Goal: Transaction & Acquisition: Purchase product/service

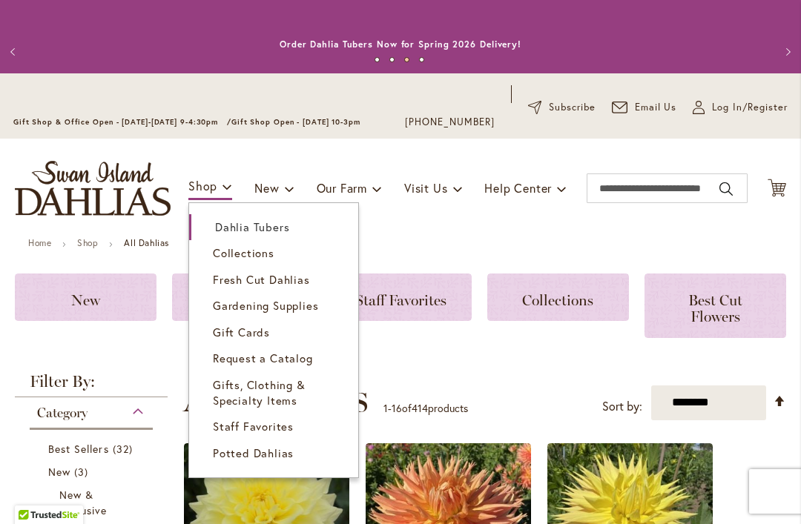
click at [268, 228] on span "Dahlia Tubers" at bounding box center [252, 226] width 74 height 15
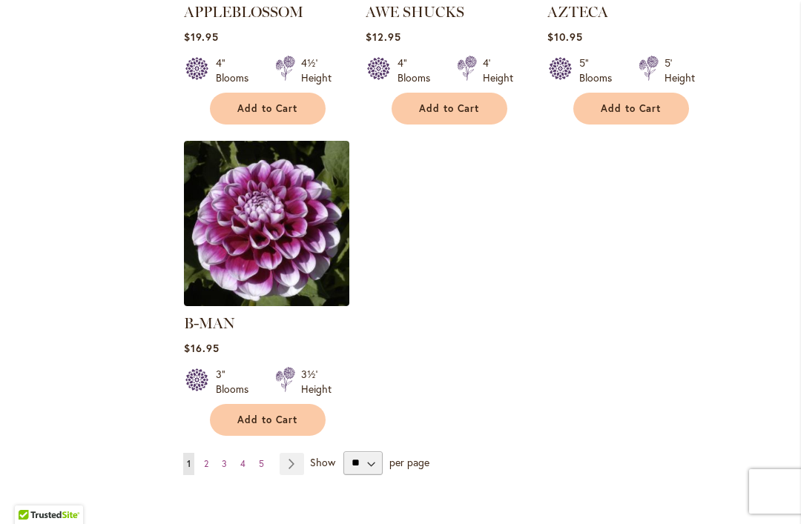
scroll to position [1897, 0]
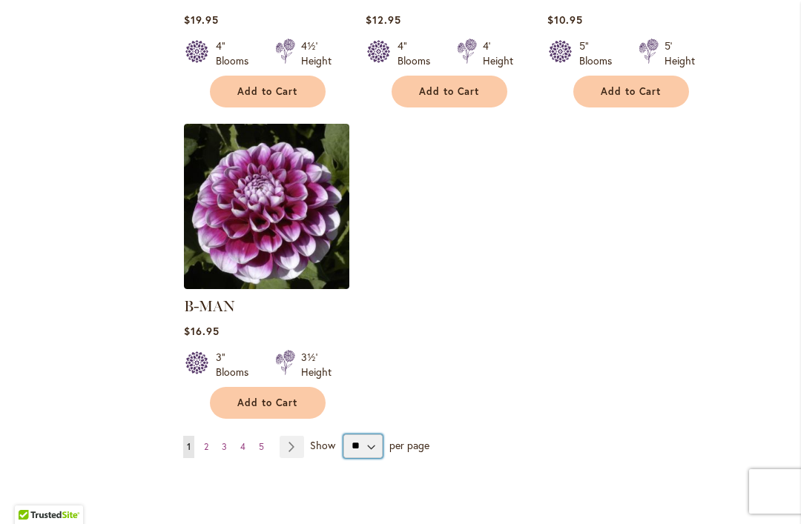
click at [371, 434] on select "** ** ** **" at bounding box center [362, 446] width 39 height 24
select select "**"
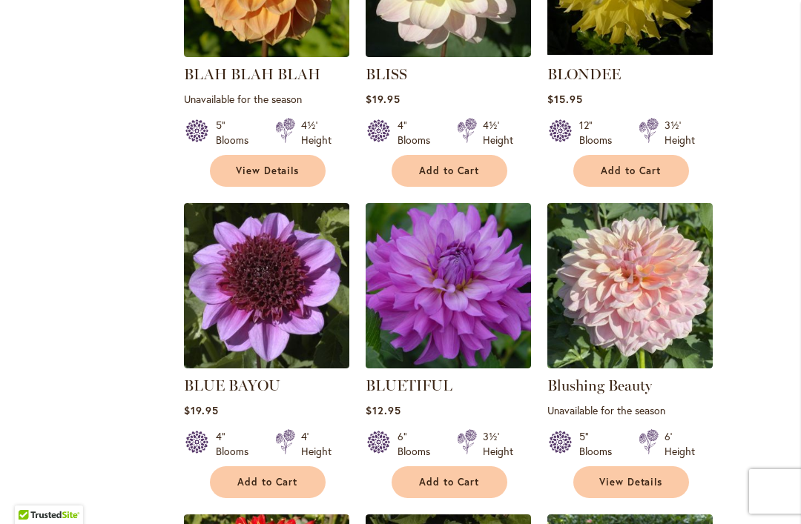
scroll to position [4337, 0]
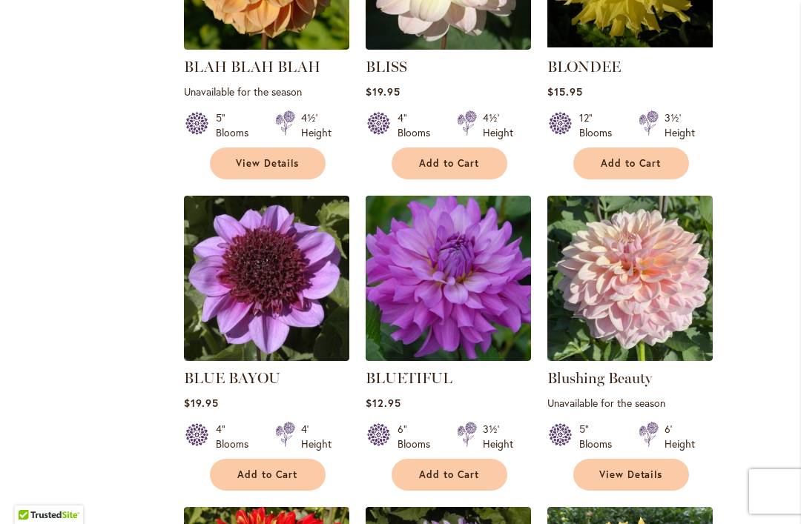
click at [400, 410] on div "6" Blooms 3½' Height" at bounding box center [448, 431] width 165 height 42
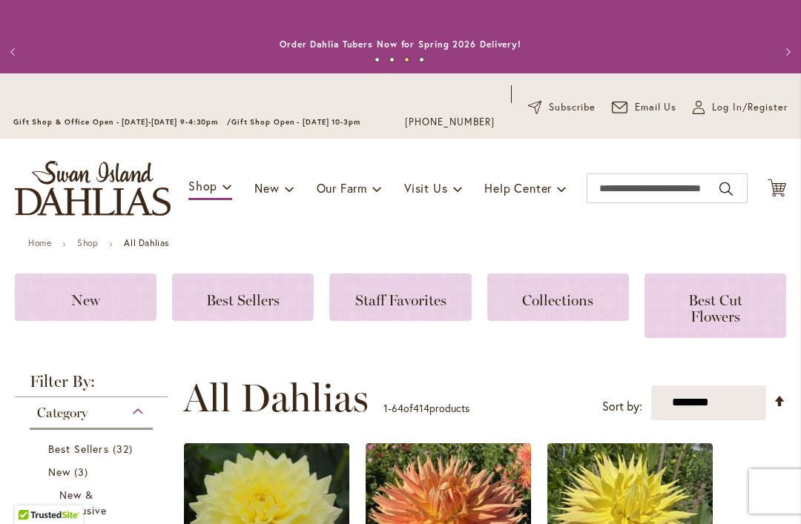
scroll to position [0, 0]
click at [630, 199] on input "Search" at bounding box center [666, 188] width 161 height 30
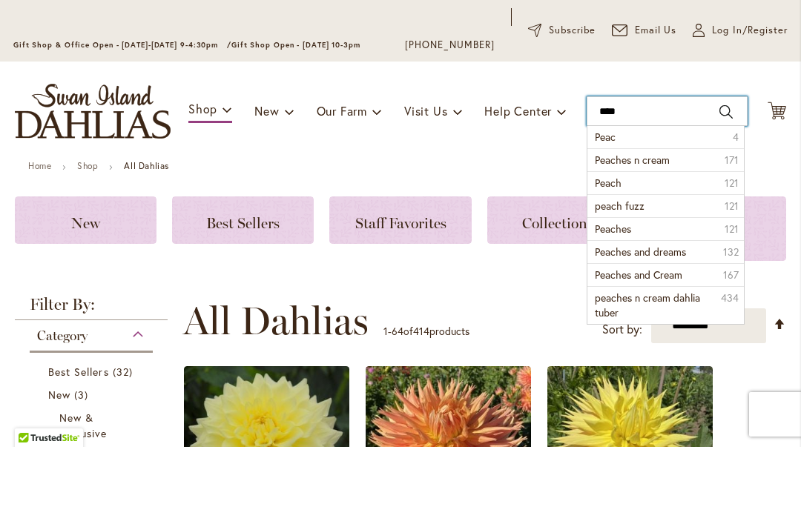
type input "*****"
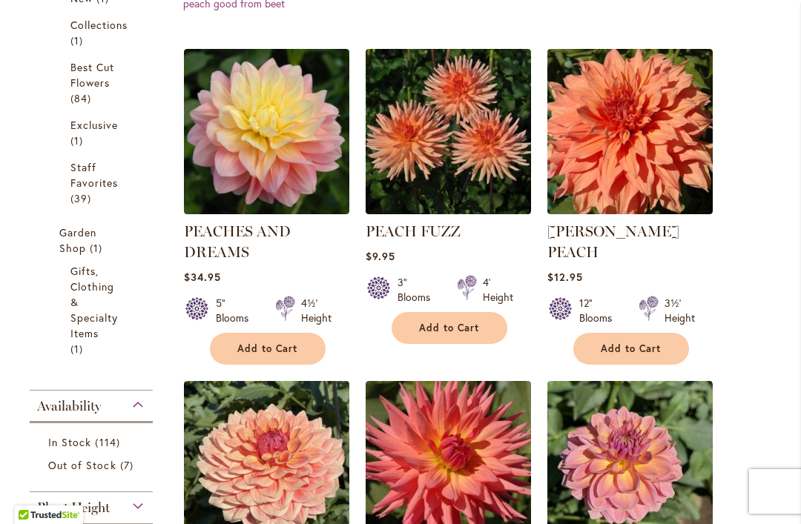
scroll to position [471, 0]
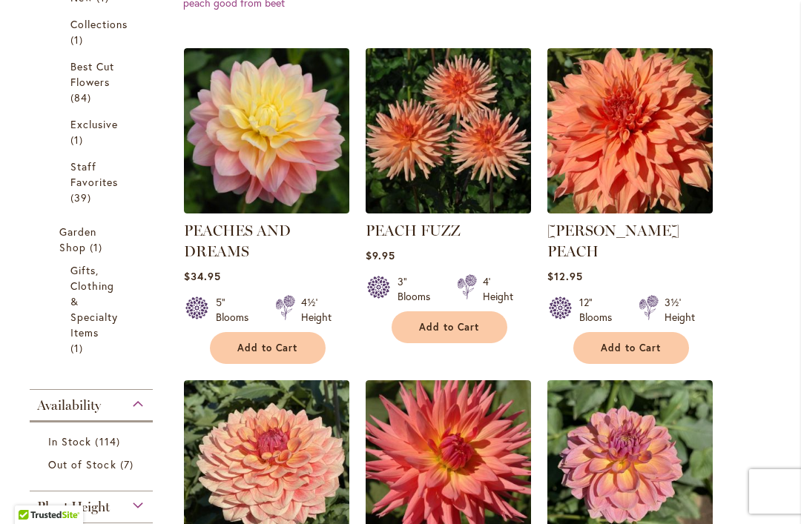
click at [279, 351] on span "Add to Cart" at bounding box center [267, 348] width 61 height 13
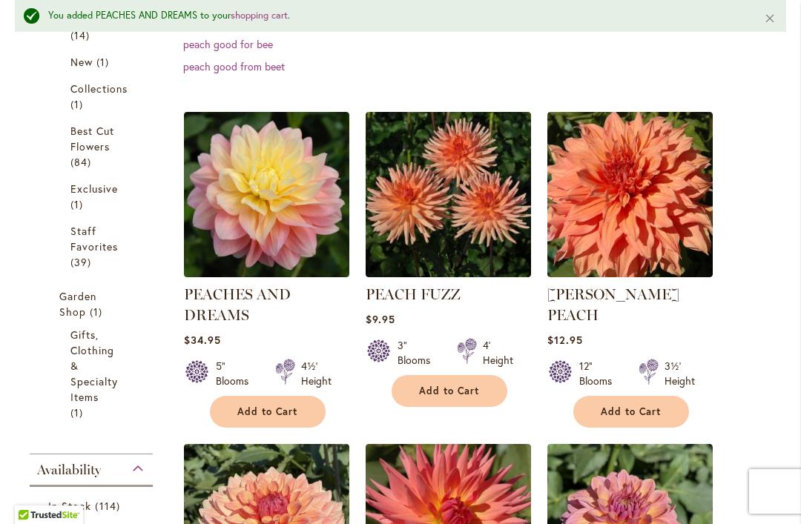
scroll to position [448, 0]
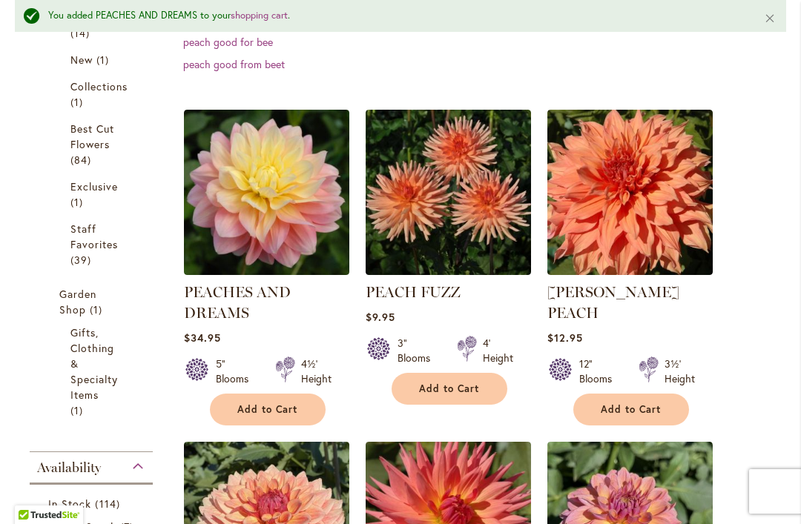
click at [277, 410] on span "Add to Cart" at bounding box center [267, 409] width 61 height 13
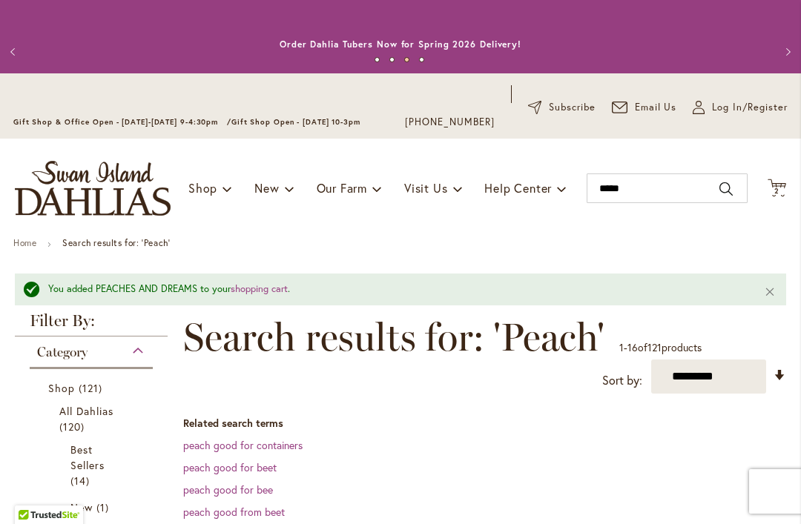
scroll to position [0, 0]
click at [653, 193] on input "*****" at bounding box center [666, 188] width 161 height 30
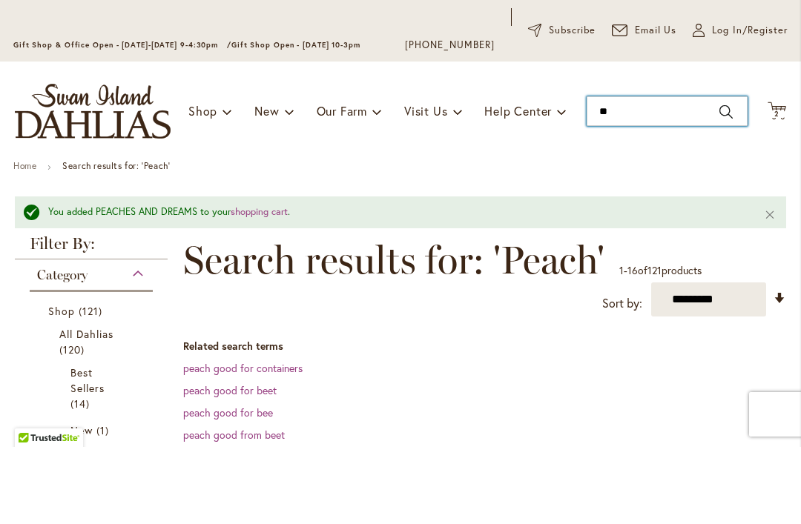
type input "*"
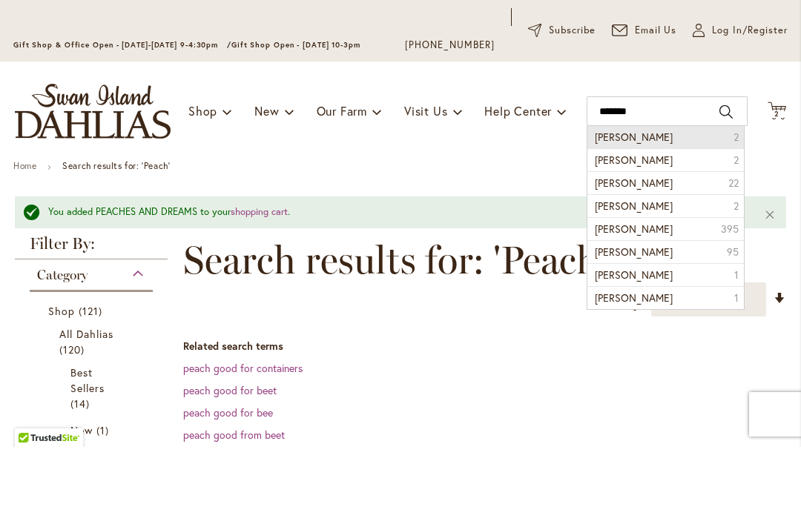
click at [640, 203] on li "Miranda 2" at bounding box center [665, 214] width 156 height 22
type input "*******"
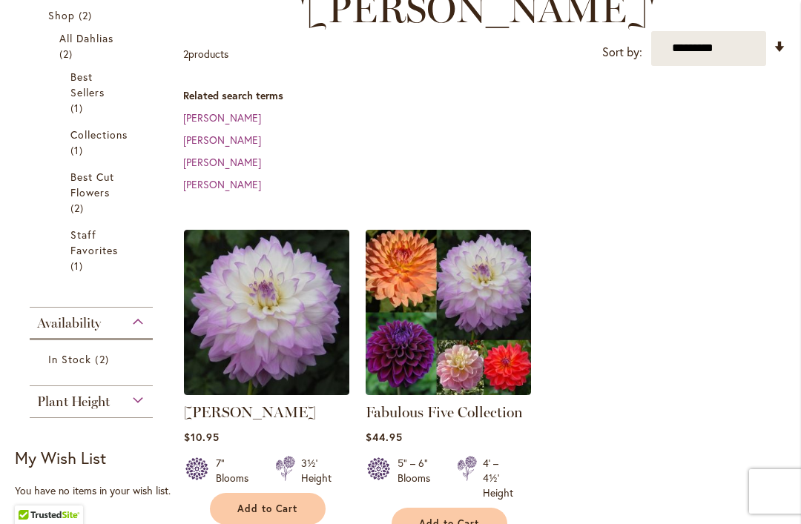
scroll to position [334, 0]
click at [273, 503] on span "Add to Cart" at bounding box center [267, 509] width 61 height 13
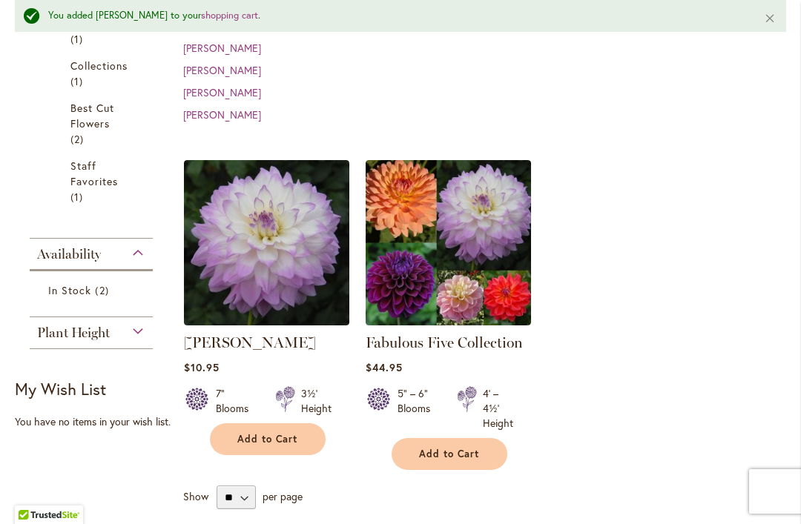
scroll to position [443, 0]
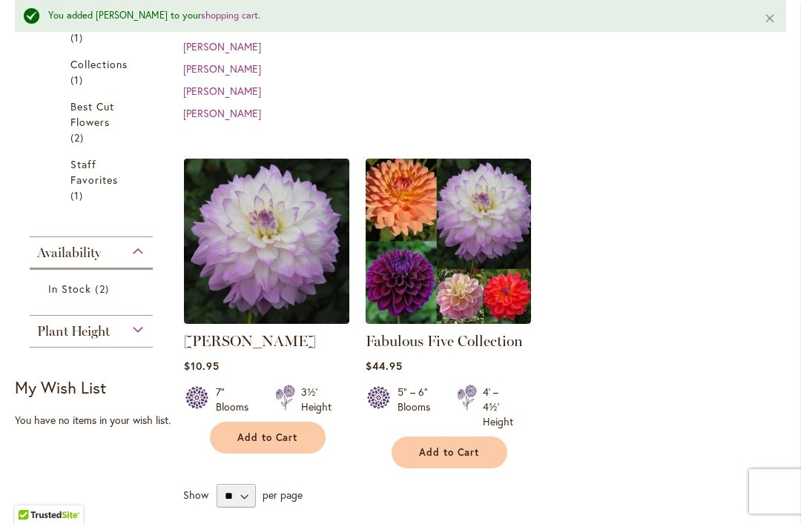
click at [262, 432] on span "Add to Cart" at bounding box center [267, 438] width 61 height 13
click at [475, 220] on img at bounding box center [448, 241] width 165 height 165
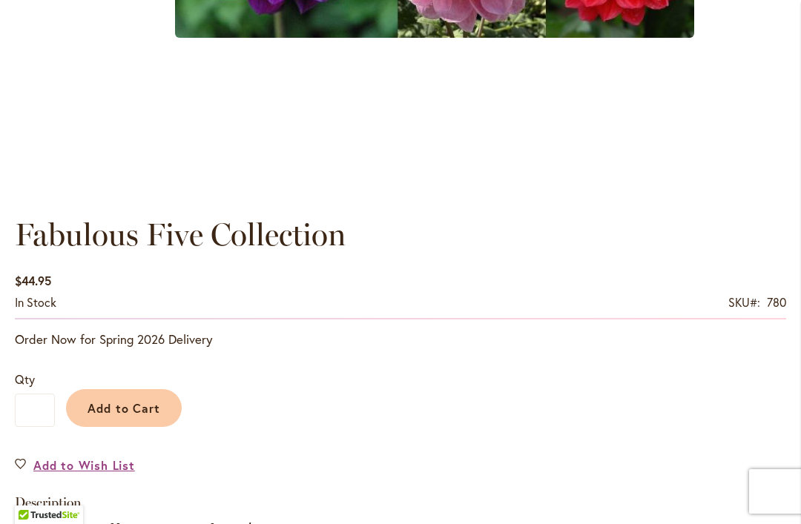
scroll to position [906, 0]
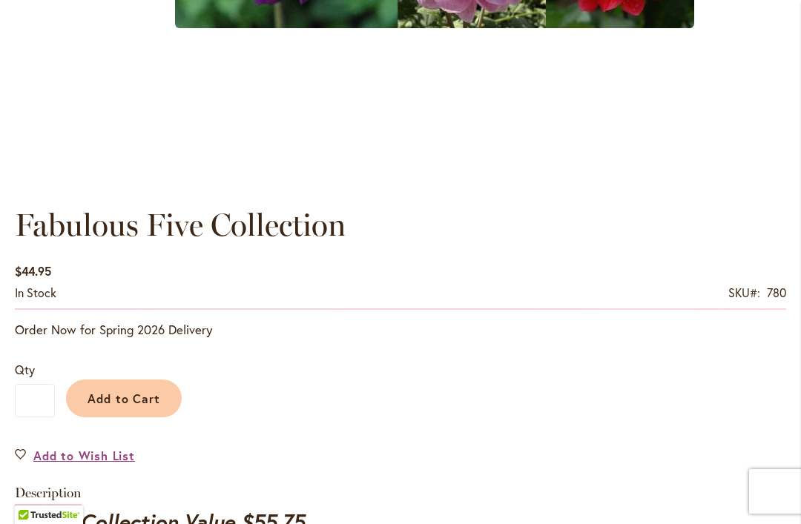
click at [137, 399] on span "Add to Cart" at bounding box center [123, 399] width 73 height 16
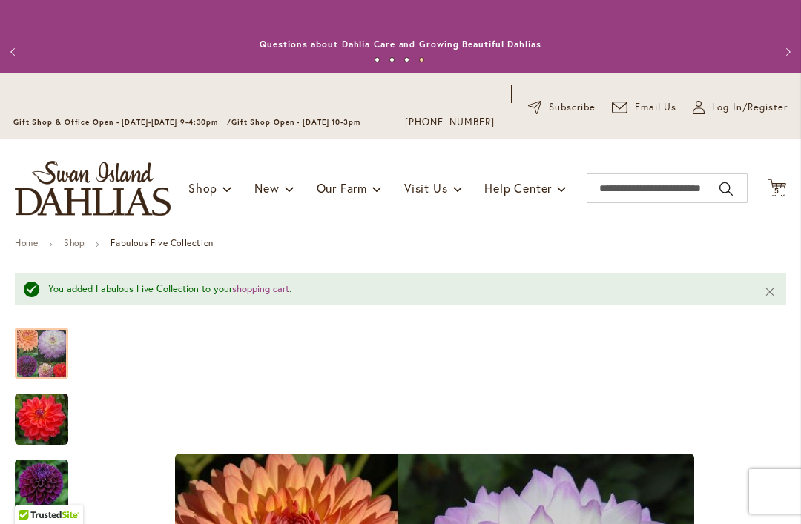
scroll to position [0, 0]
click at [776, 191] on span "5" at bounding box center [776, 191] width 5 height 10
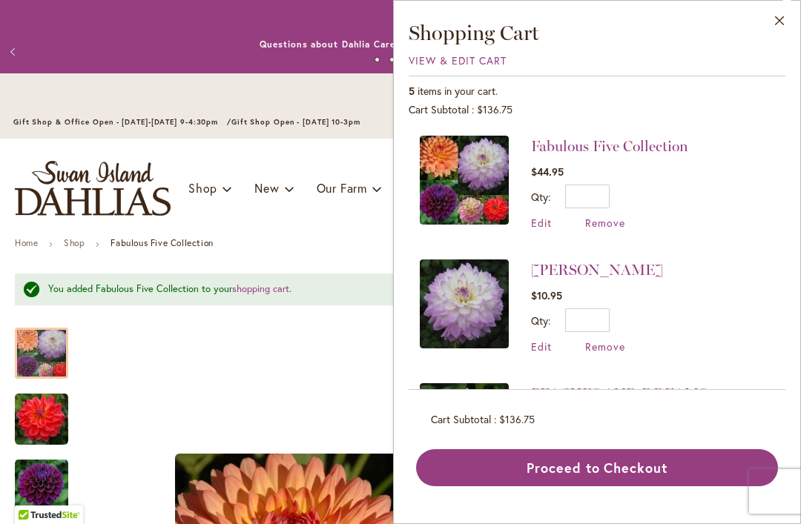
click at [598, 351] on span "Remove" at bounding box center [605, 347] width 40 height 14
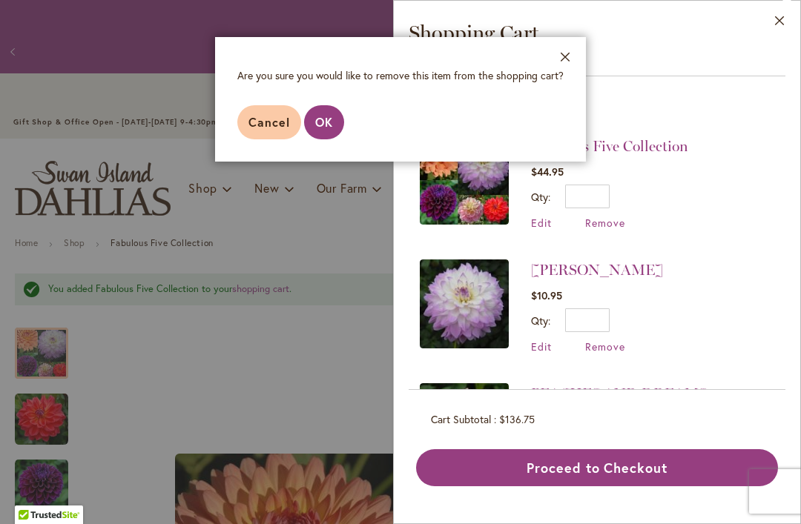
click at [321, 131] on button "OK" at bounding box center [324, 122] width 40 height 34
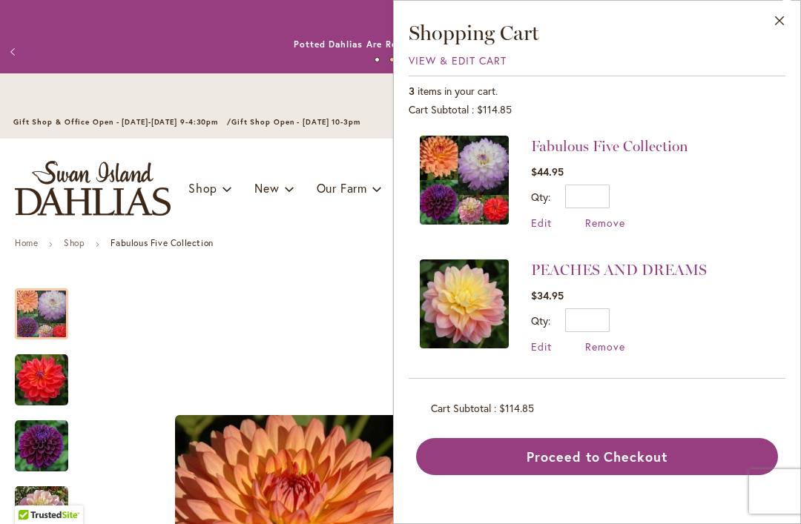
click at [650, 267] on link "PEACHES AND DREAMS" at bounding box center [619, 270] width 176 height 18
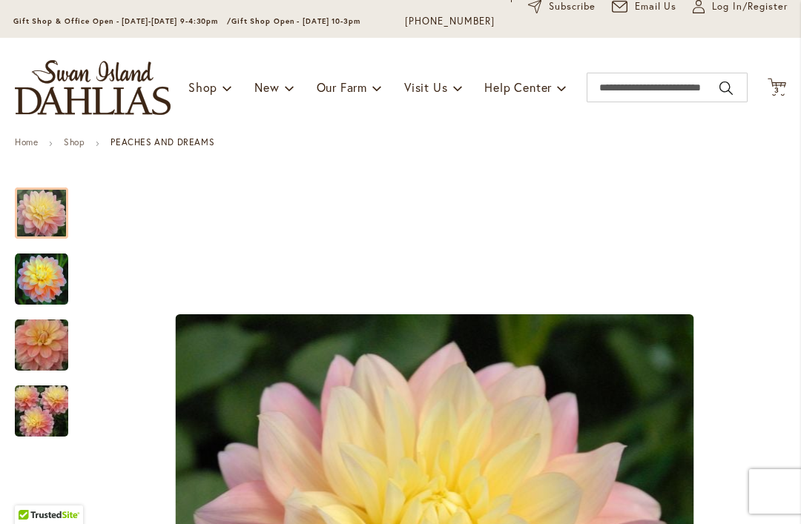
scroll to position [103, 0]
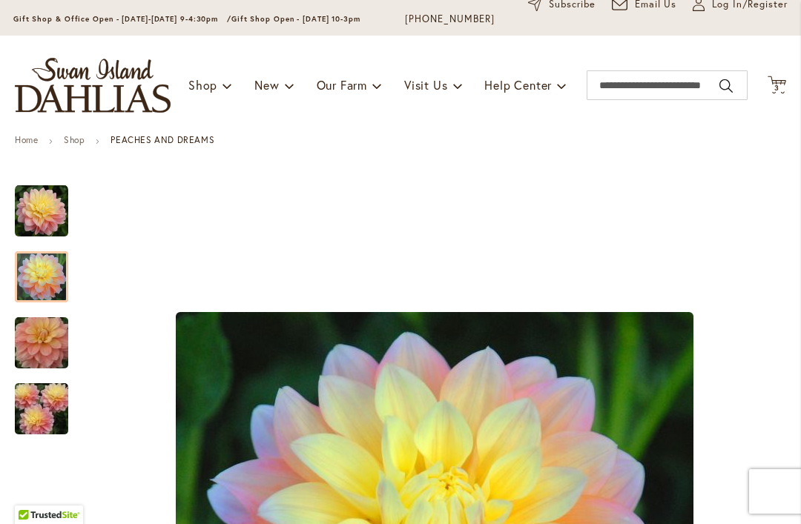
click at [47, 278] on img "PEACHES AND DREAMS" at bounding box center [41, 277] width 53 height 53
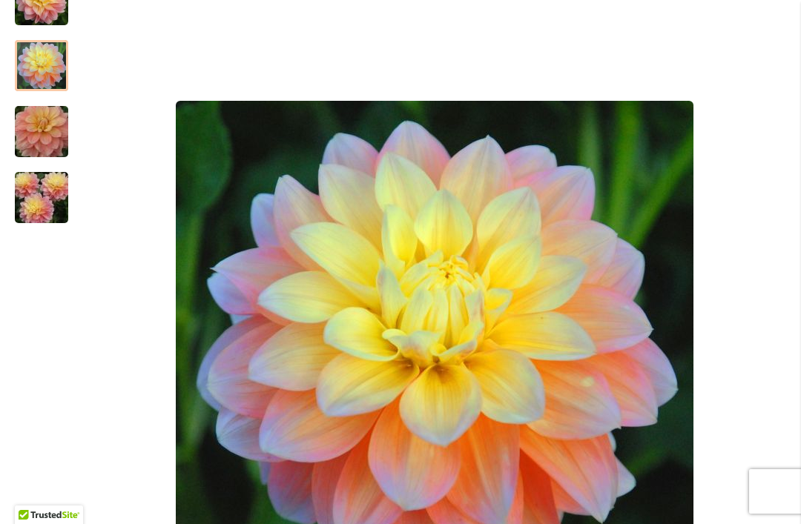
scroll to position [321, 0]
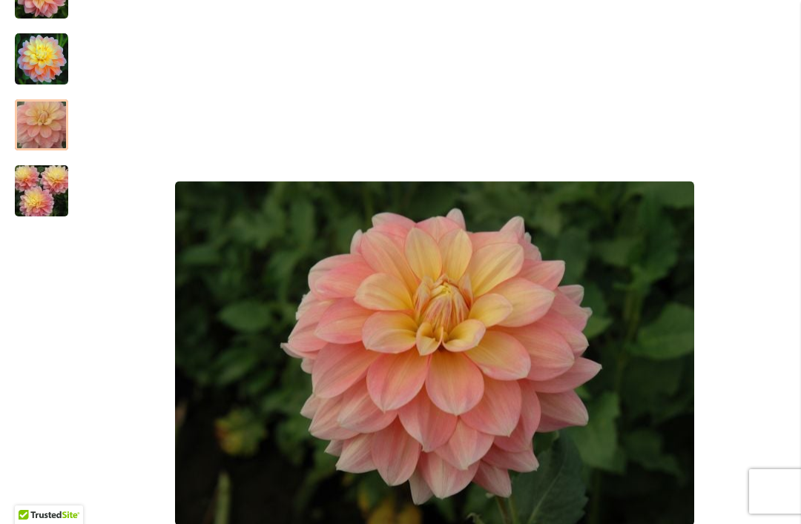
click at [45, 139] on img "PEACHES AND DREAMS" at bounding box center [41, 125] width 107 height 71
click at [47, 207] on img "PEACHES AND DREAMS" at bounding box center [41, 191] width 107 height 71
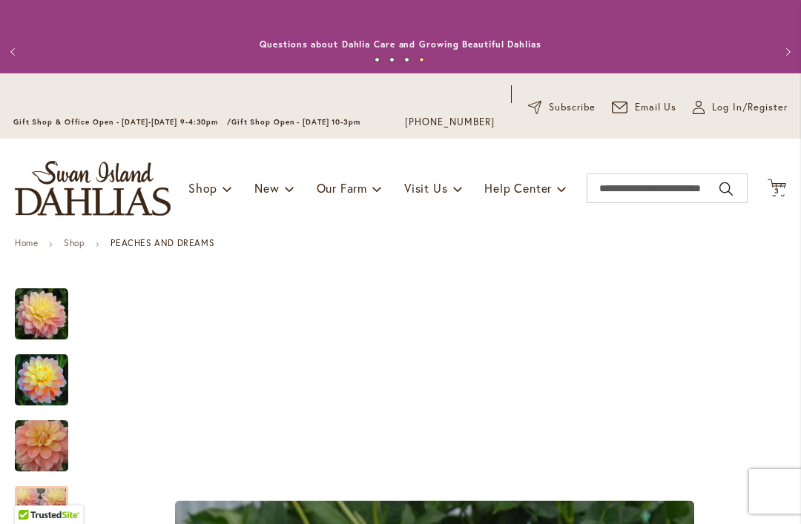
scroll to position [0, 0]
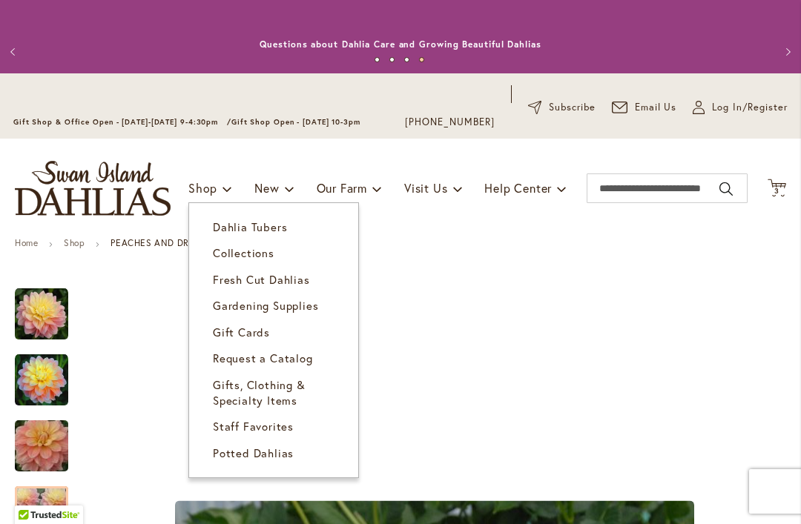
click at [230, 229] on span "Dahlia Tubers" at bounding box center [250, 226] width 74 height 15
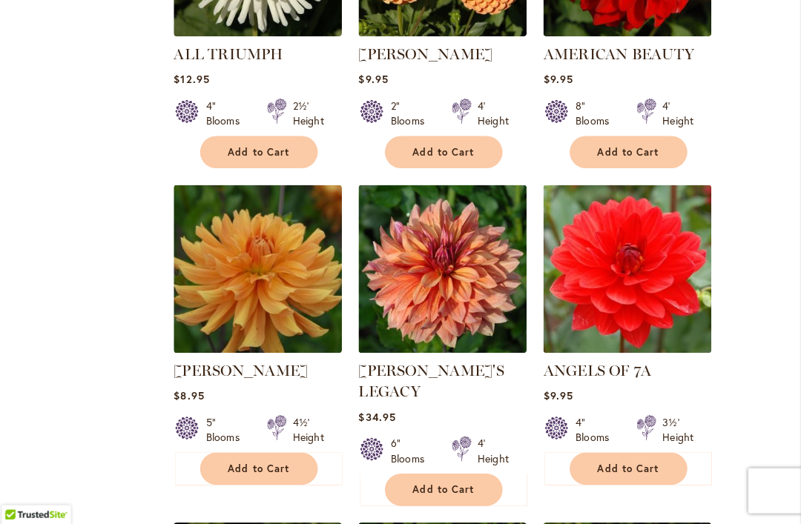
scroll to position [1188, 0]
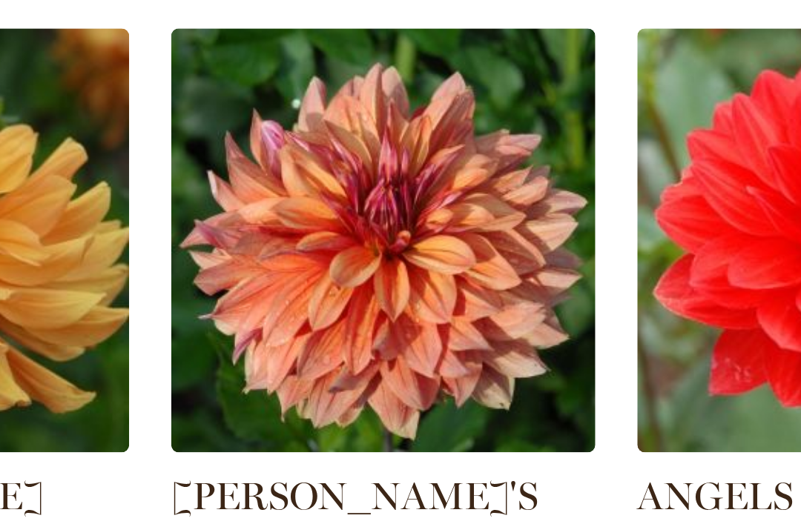
click at [366, 363] on link "ANDY'S LEGACY" at bounding box center [437, 382] width 143 height 39
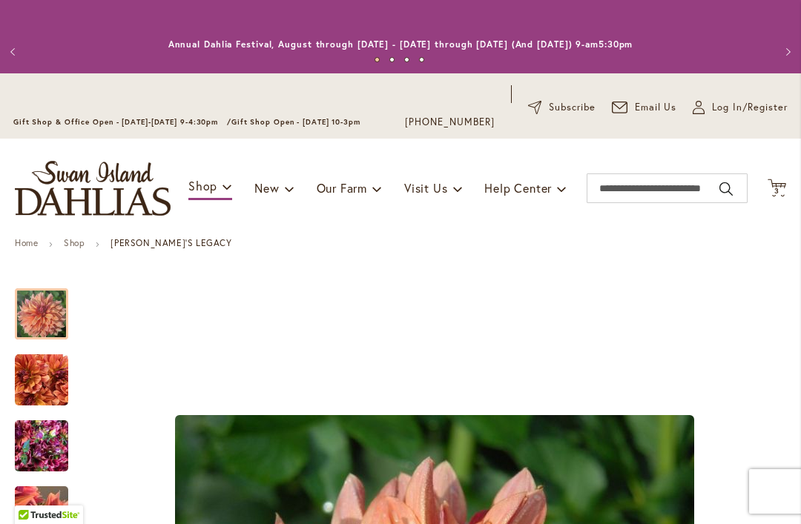
scroll to position [45, 0]
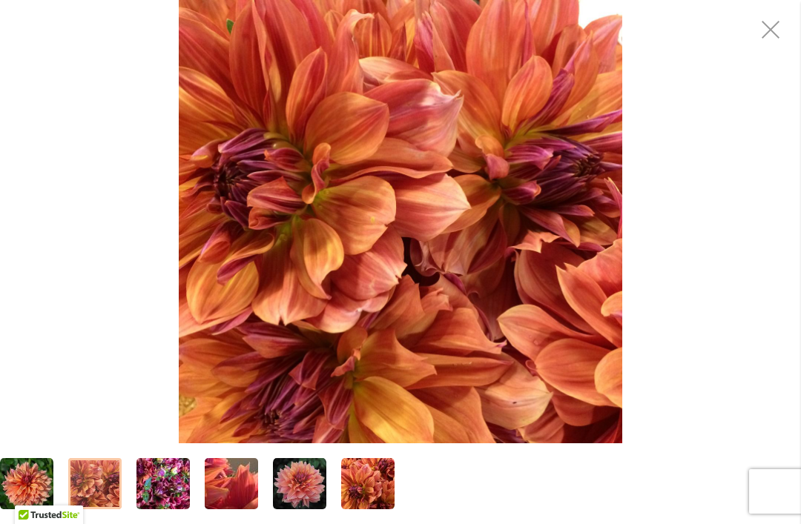
click at [101, 494] on img "Andy's Legacy" at bounding box center [94, 483] width 53 height 53
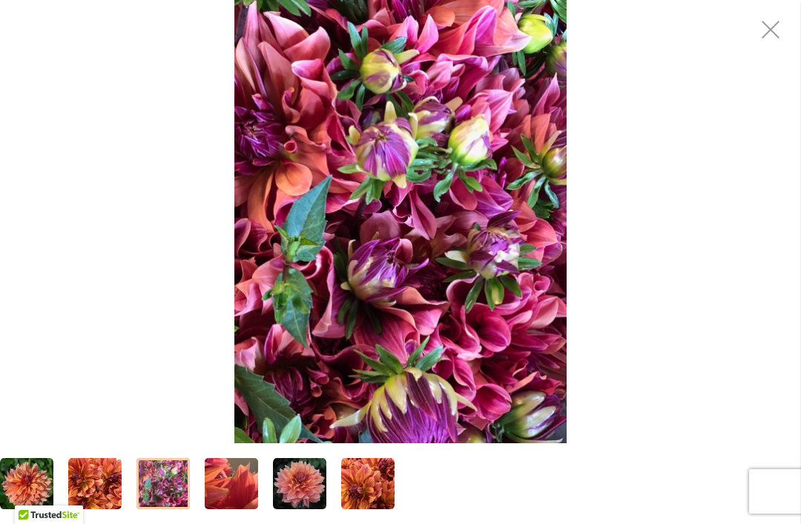
click at [169, 483] on img "Andy's Legacy" at bounding box center [162, 484] width 53 height 71
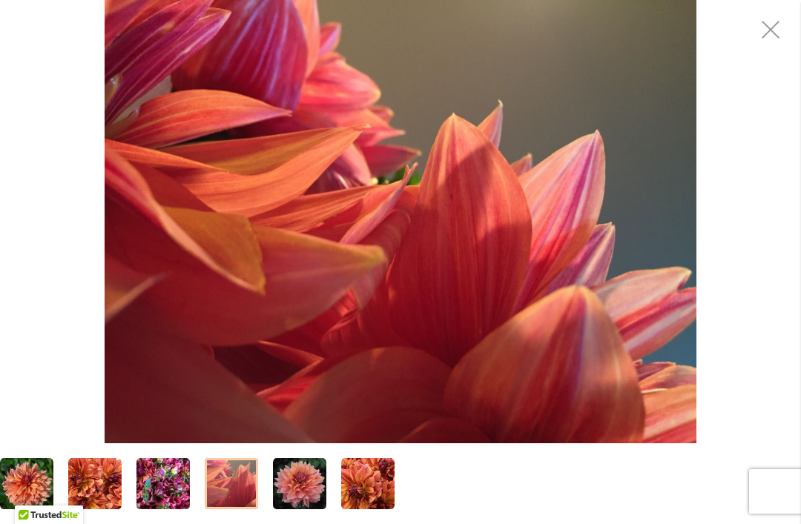
click at [234, 483] on img "Andy's Legacy" at bounding box center [231, 484] width 107 height 80
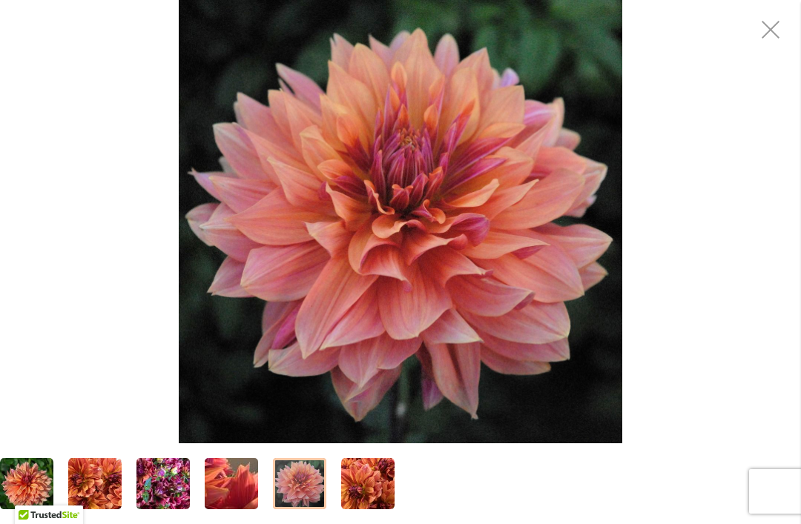
click at [315, 492] on img "Andy's Legacy" at bounding box center [299, 483] width 53 height 53
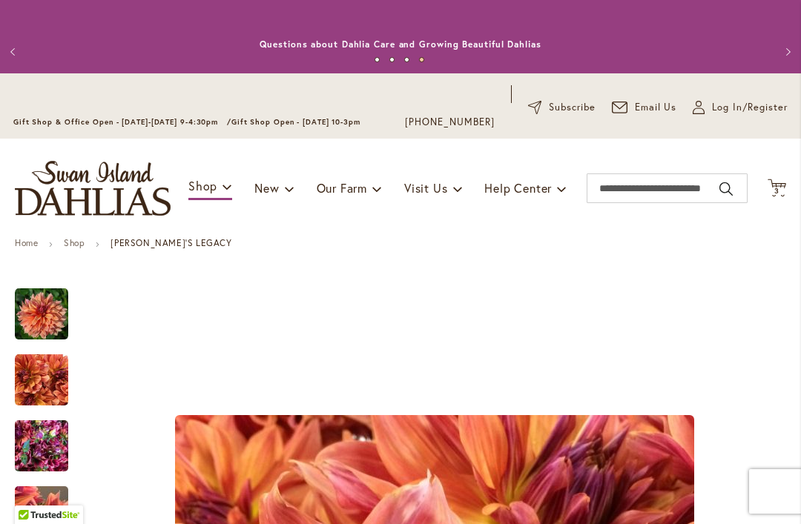
scroll to position [0, 0]
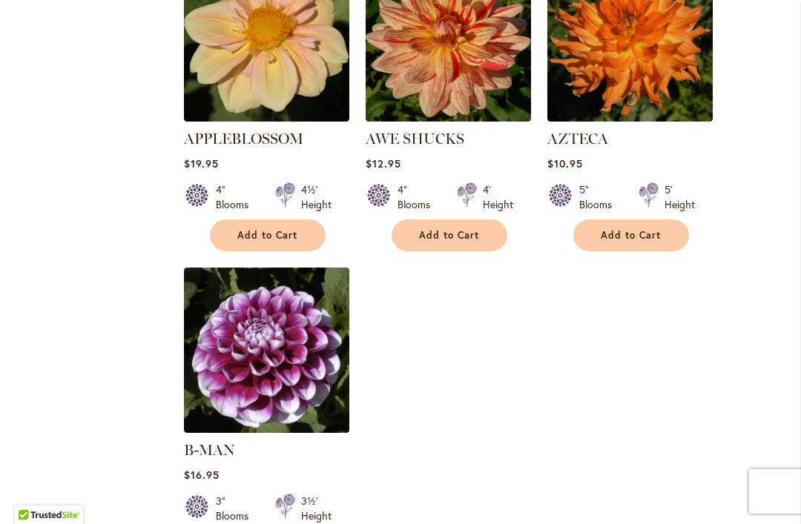
scroll to position [1755, 0]
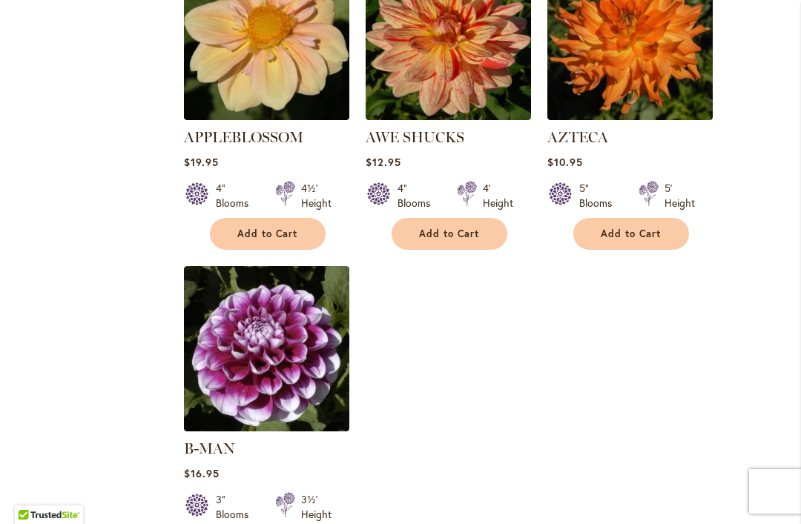
click at [294, 341] on img at bounding box center [266, 348] width 165 height 165
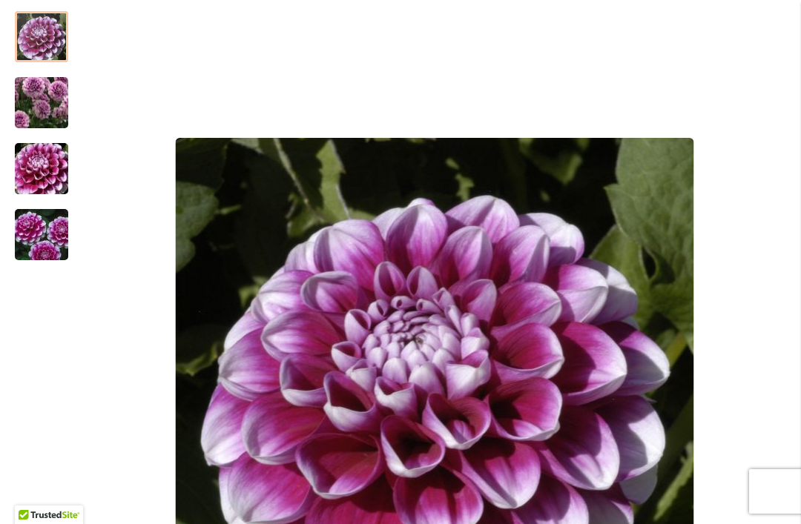
scroll to position [282, 0]
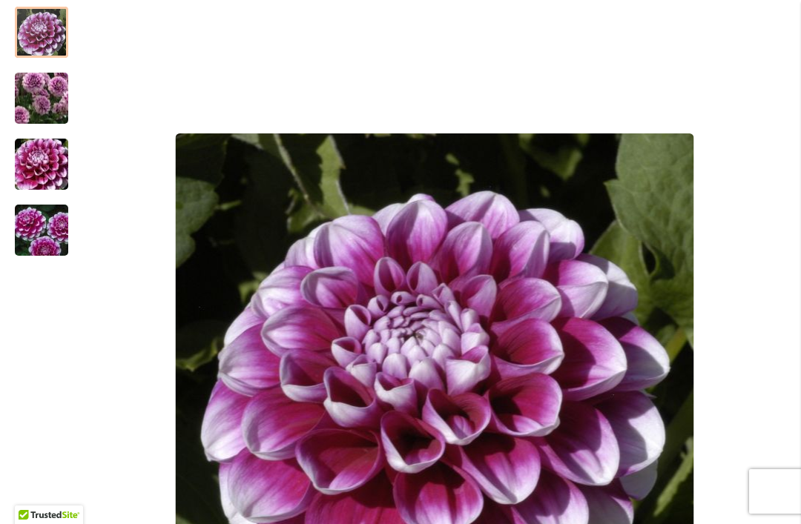
click at [50, 171] on img "B-MAN" at bounding box center [41, 164] width 107 height 71
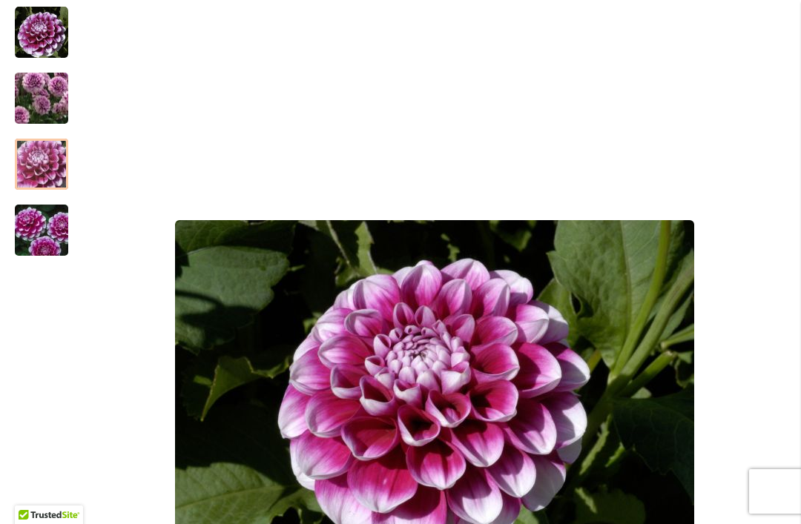
click at [55, 239] on img "B-MAN" at bounding box center [41, 230] width 107 height 71
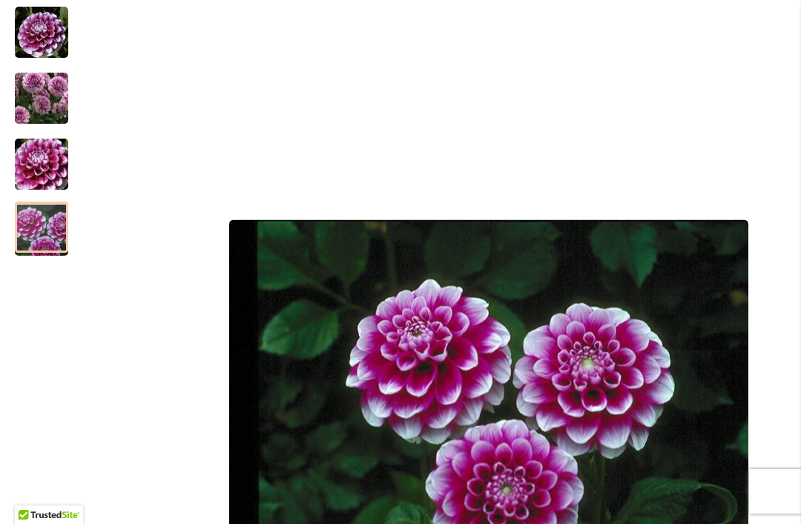
click at [39, 91] on img "B-MAN" at bounding box center [41, 98] width 107 height 93
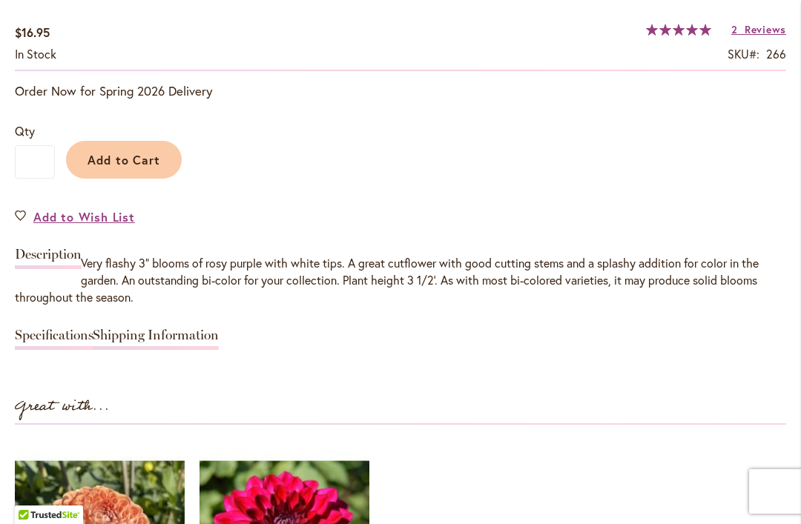
scroll to position [1145, 0]
click at [127, 159] on span "Add to Cart" at bounding box center [123, 159] width 73 height 16
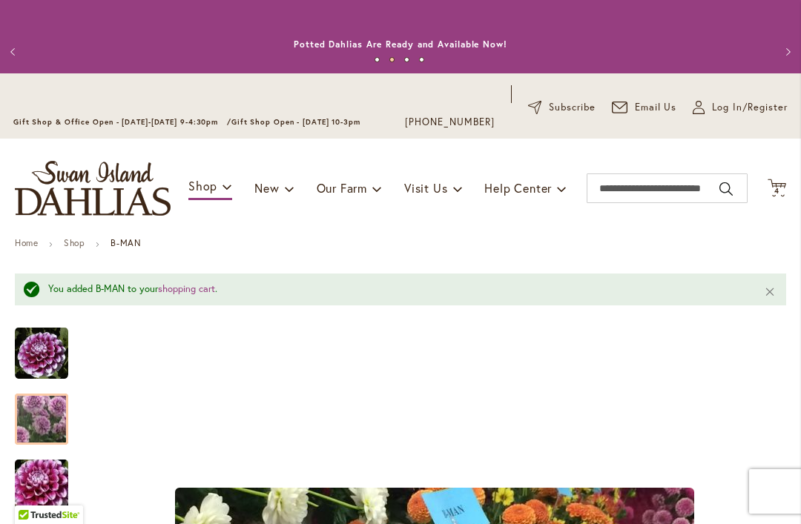
scroll to position [0, 0]
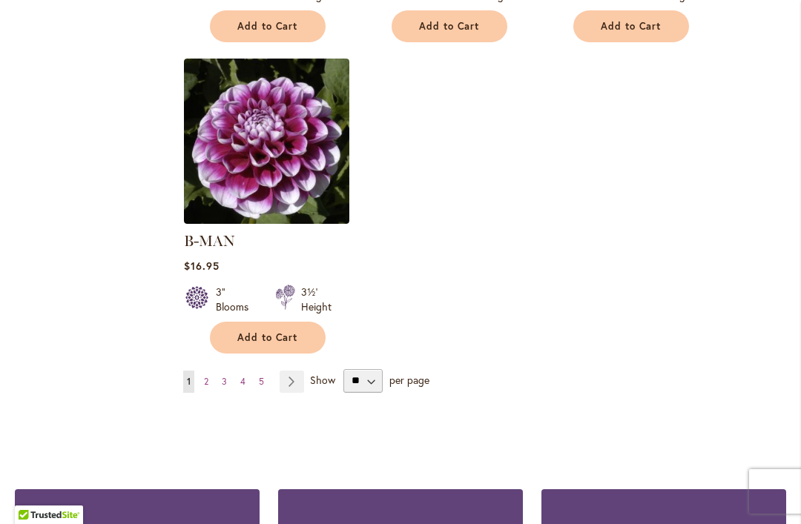
scroll to position [1962, 0]
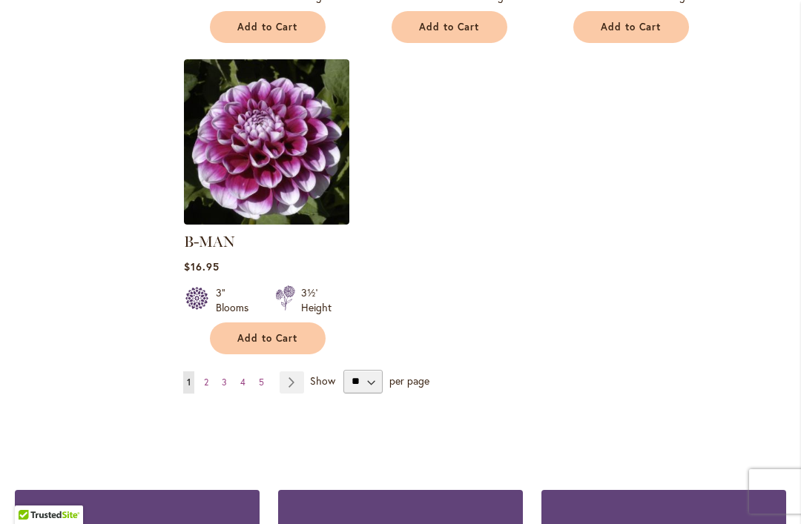
click at [296, 371] on link "Page Next" at bounding box center [292, 382] width 24 height 22
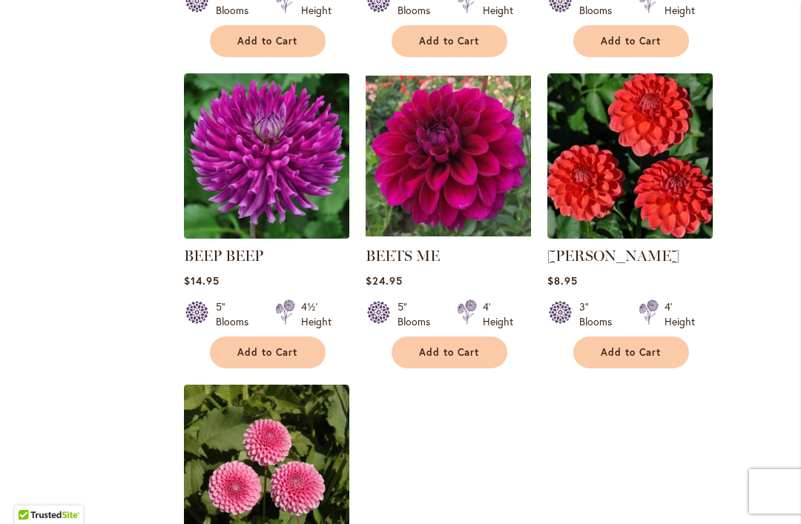
scroll to position [1616, 0]
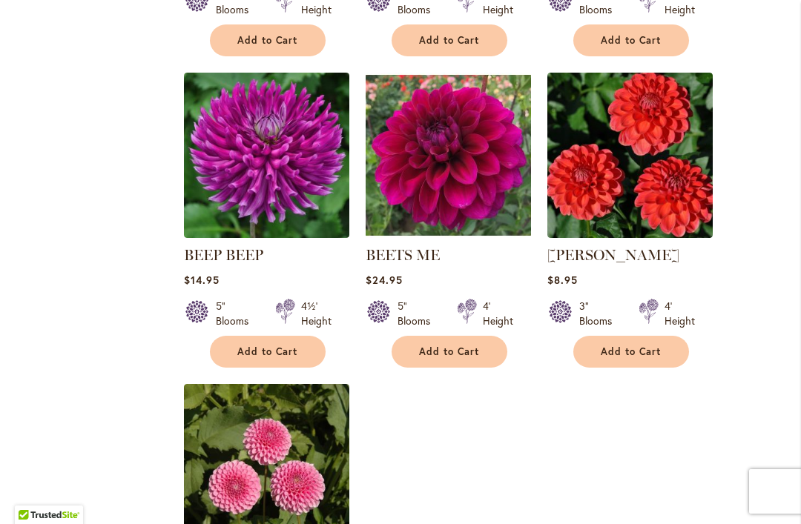
click at [460, 179] on img at bounding box center [448, 155] width 165 height 165
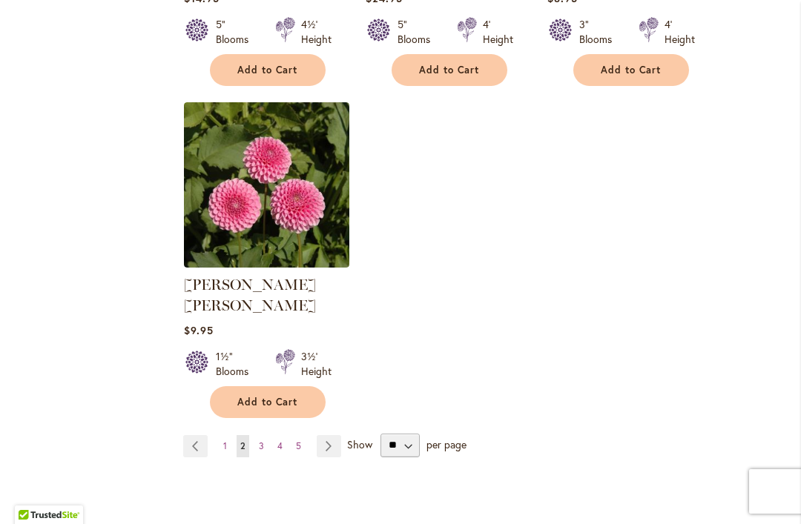
scroll to position [1925, 0]
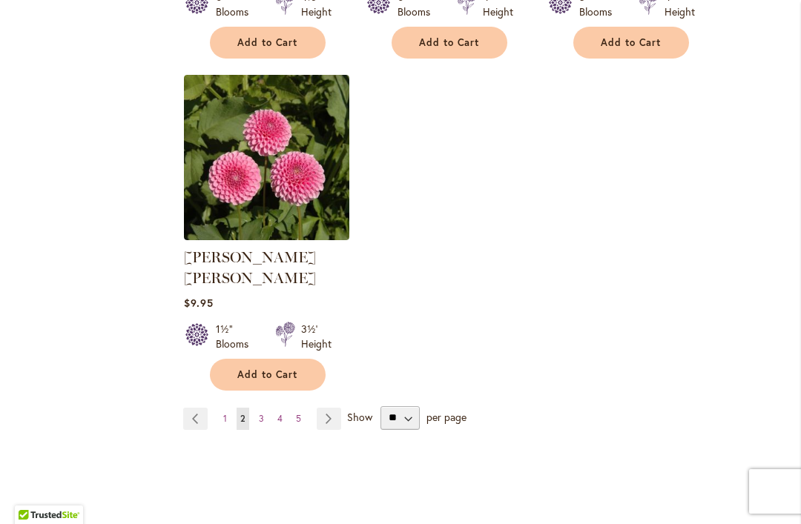
click at [329, 408] on link "Page Next" at bounding box center [329, 419] width 24 height 22
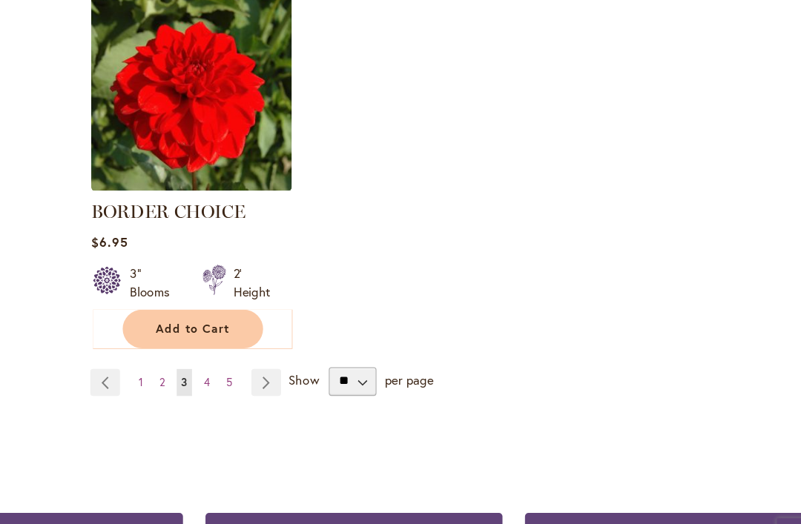
scroll to position [1967, 0]
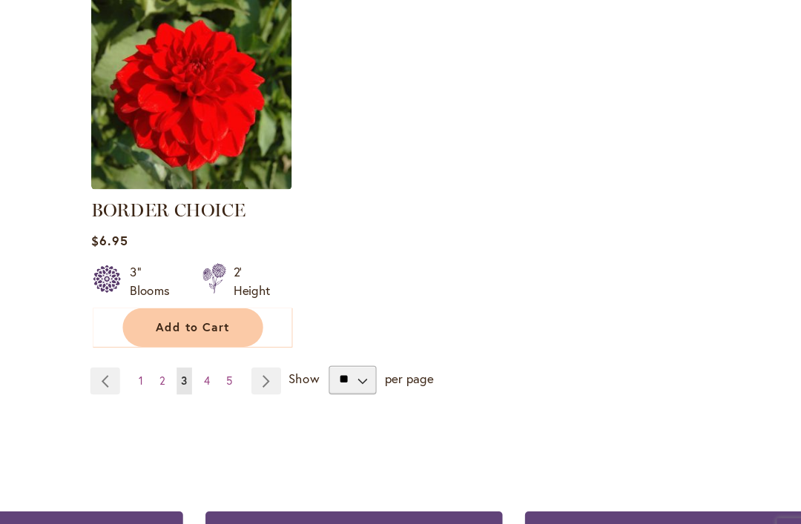
click at [316, 345] on link "Page Next" at bounding box center [328, 356] width 24 height 22
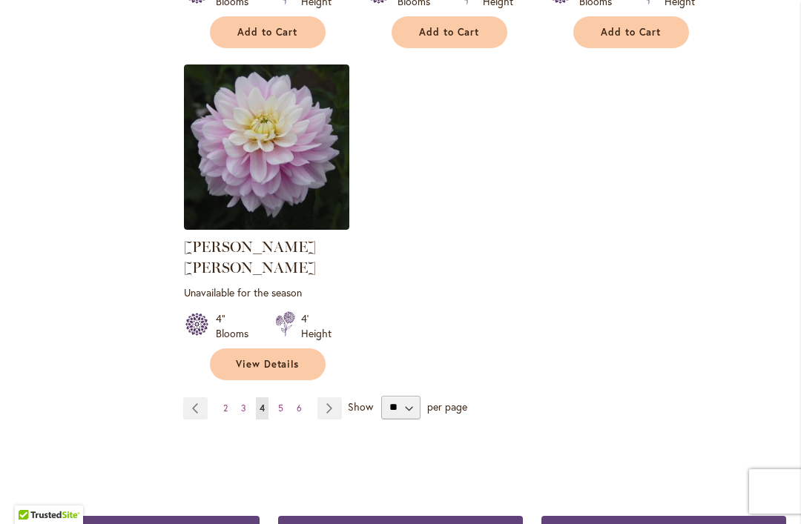
scroll to position [1957, 0]
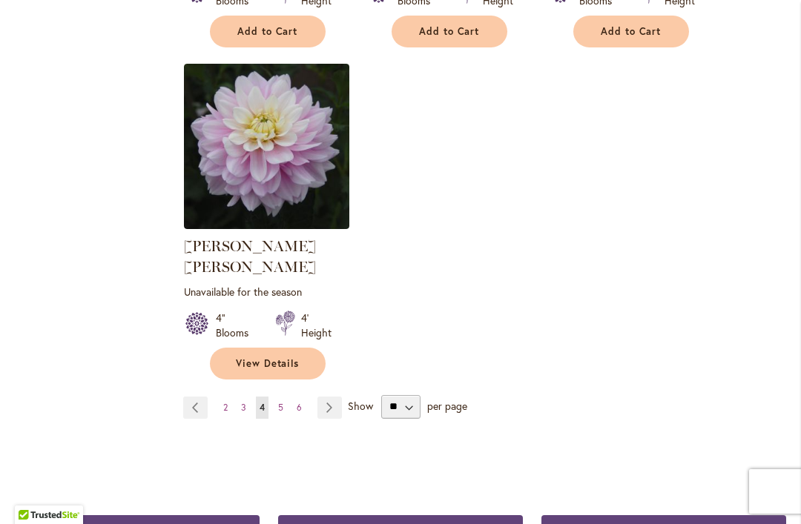
click at [336, 397] on link "Page Next" at bounding box center [329, 408] width 24 height 22
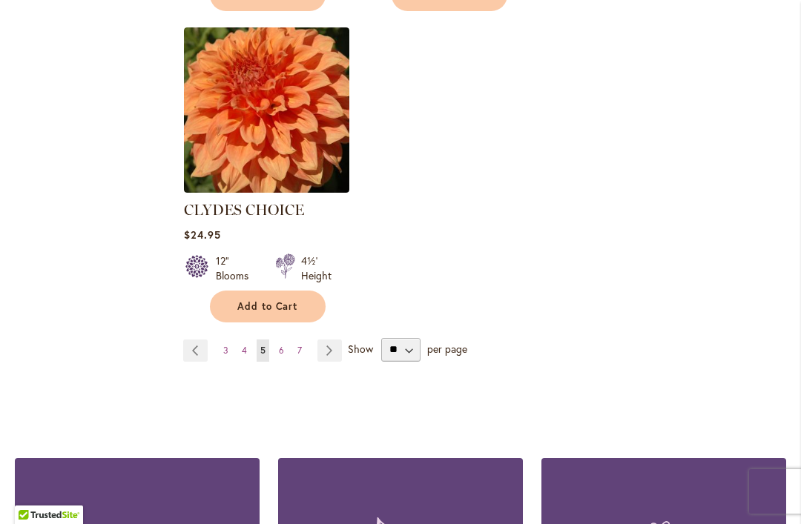
scroll to position [2015, 0]
click at [329, 339] on link "Page Next" at bounding box center [329, 350] width 24 height 22
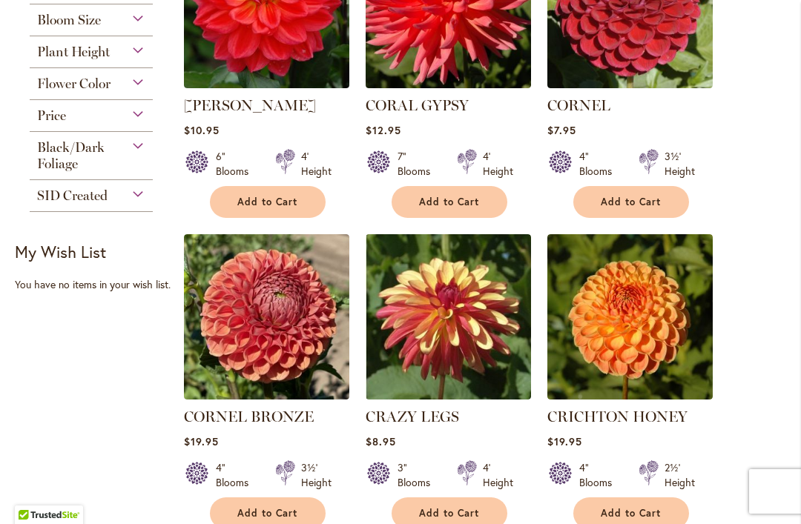
scroll to position [521, 0]
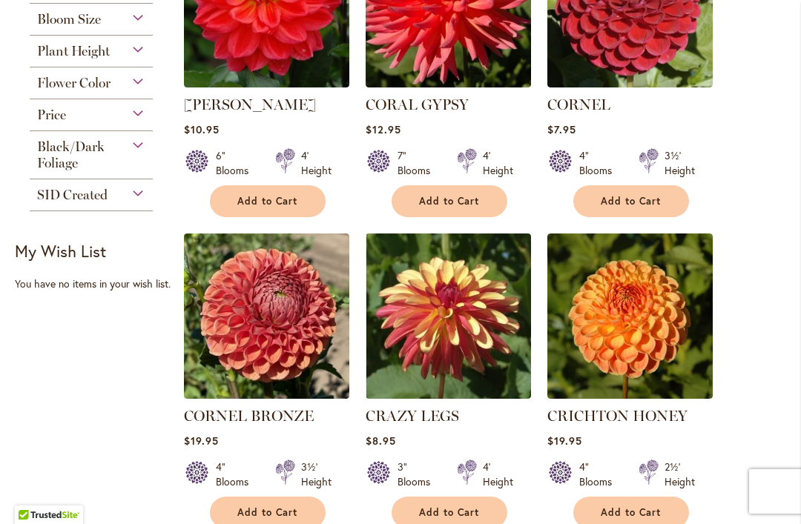
click at [294, 348] on img at bounding box center [266, 316] width 165 height 165
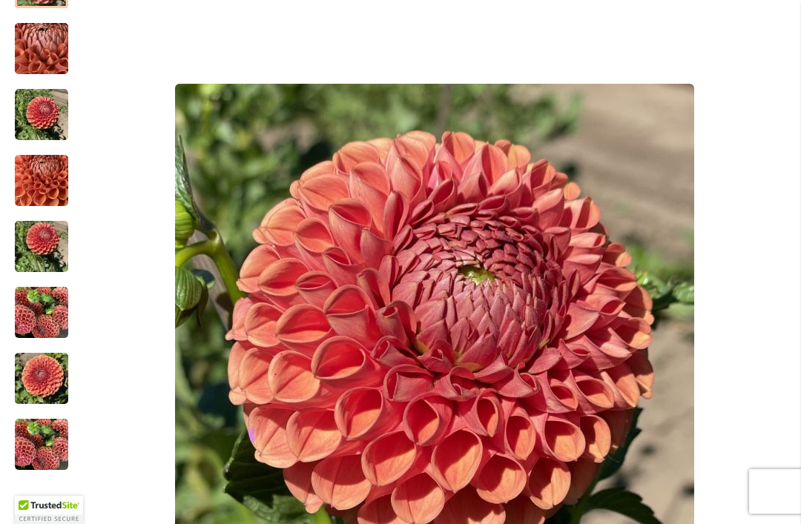
scroll to position [330, 0]
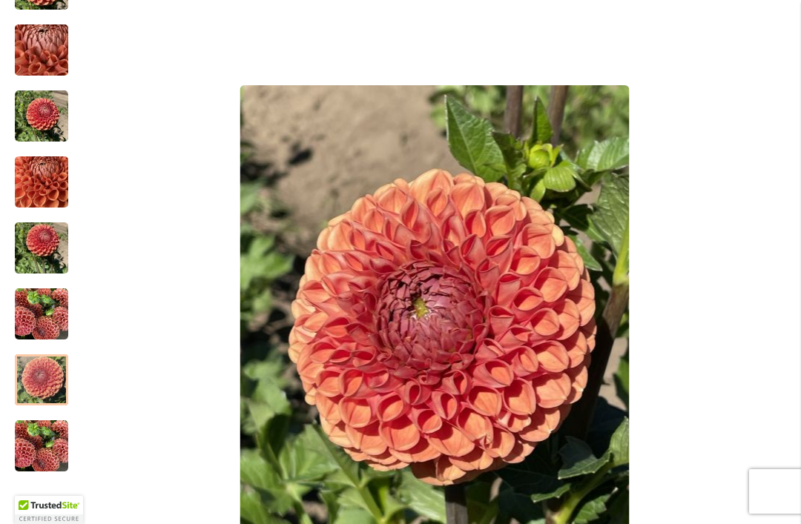
click at [49, 354] on div at bounding box center [41, 379] width 53 height 51
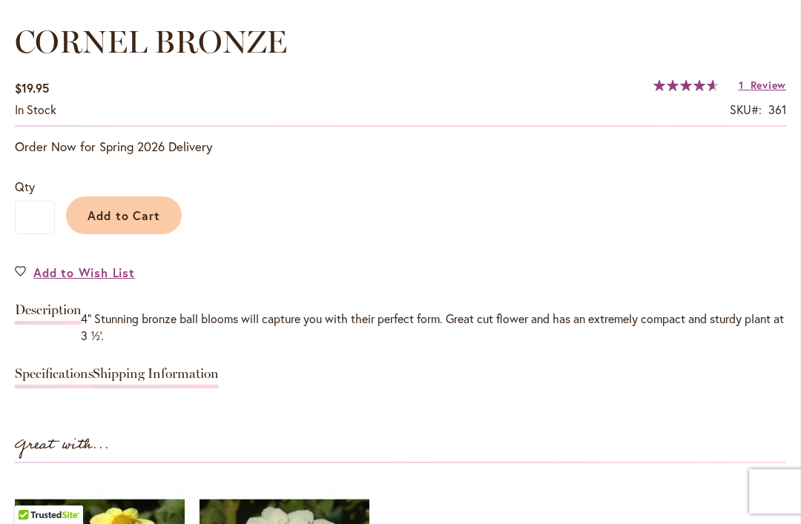
scroll to position [1088, 0]
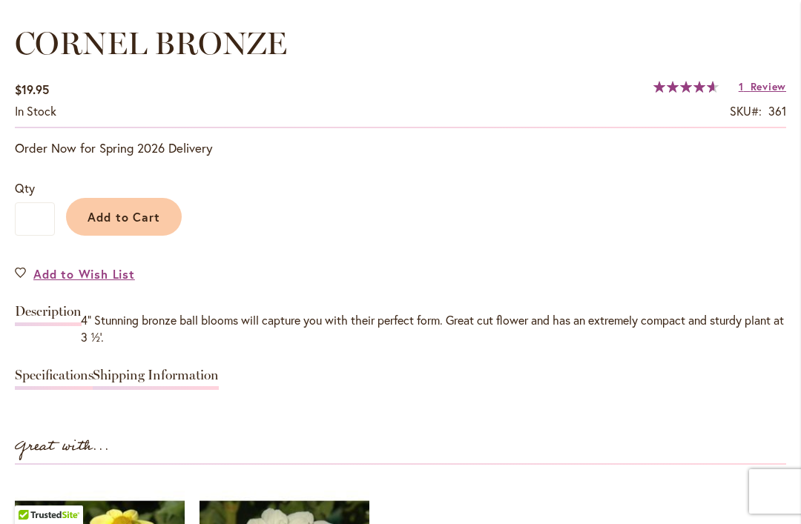
click at [126, 218] on span "Add to Cart" at bounding box center [123, 217] width 73 height 16
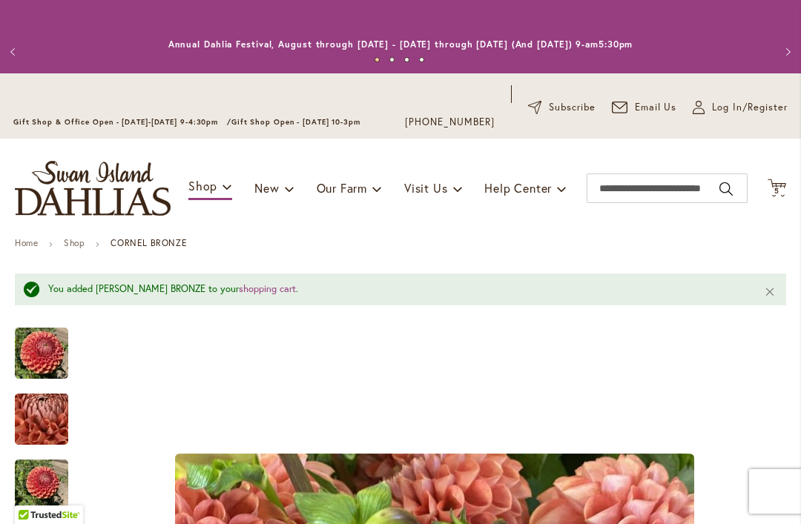
scroll to position [0, 0]
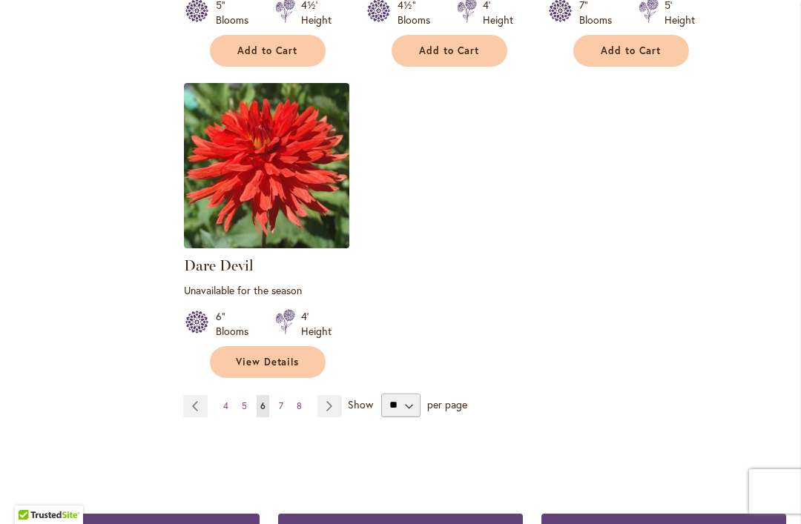
scroll to position [1954, 0]
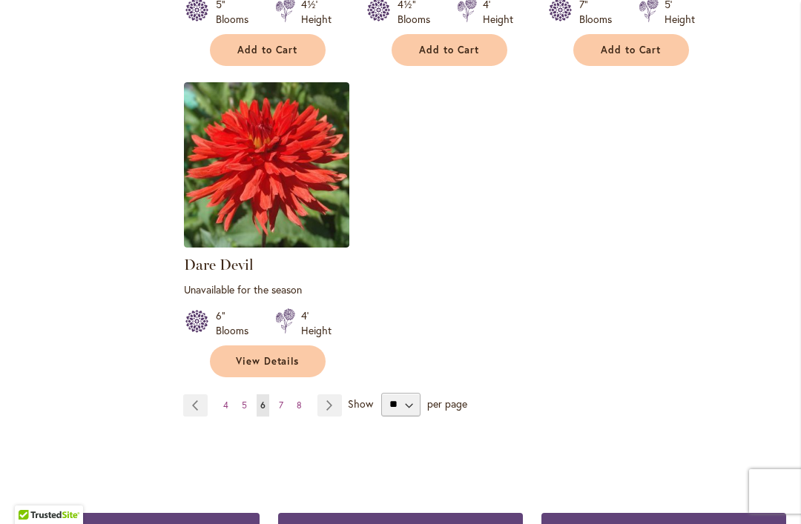
click at [331, 406] on link "Page Next" at bounding box center [329, 405] width 24 height 22
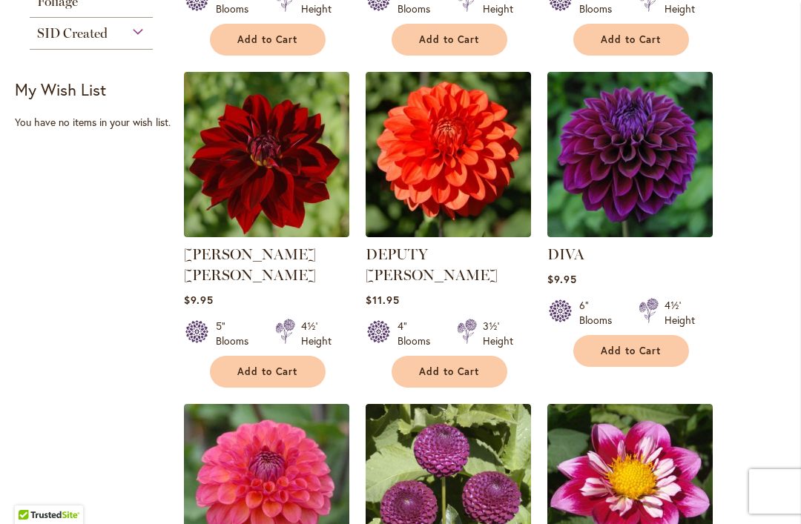
scroll to position [684, 0]
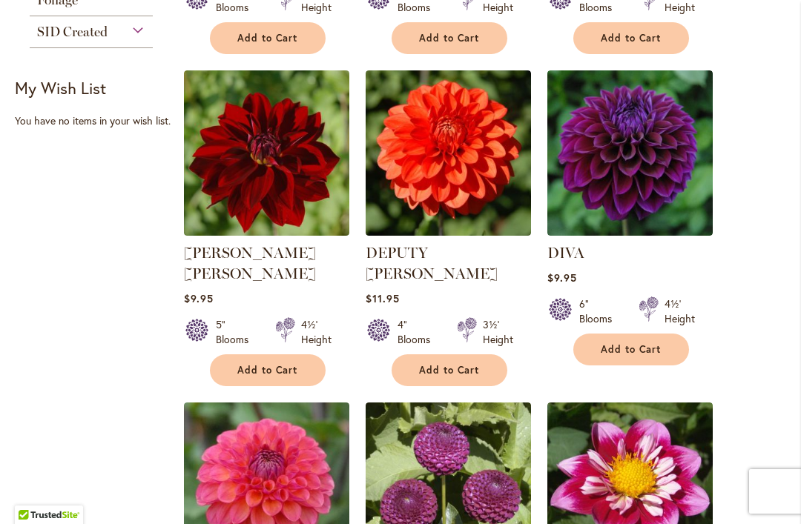
click at [638, 357] on button "Add to Cart" at bounding box center [631, 350] width 116 height 32
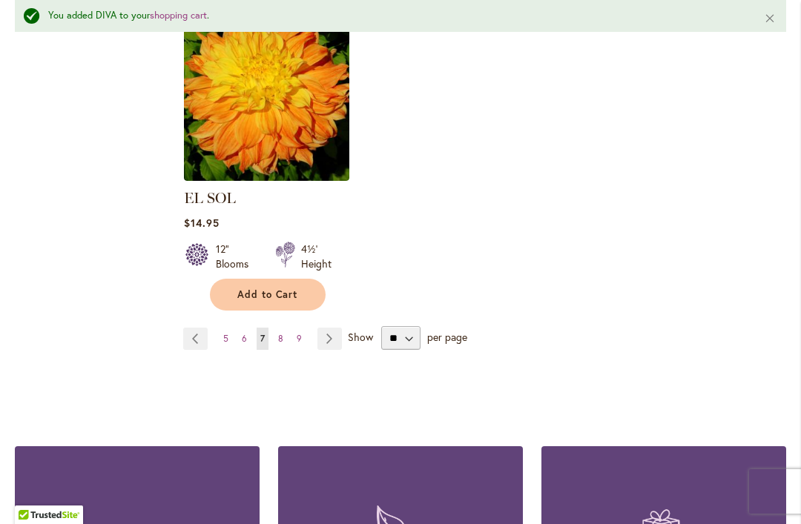
scroll to position [2045, 0]
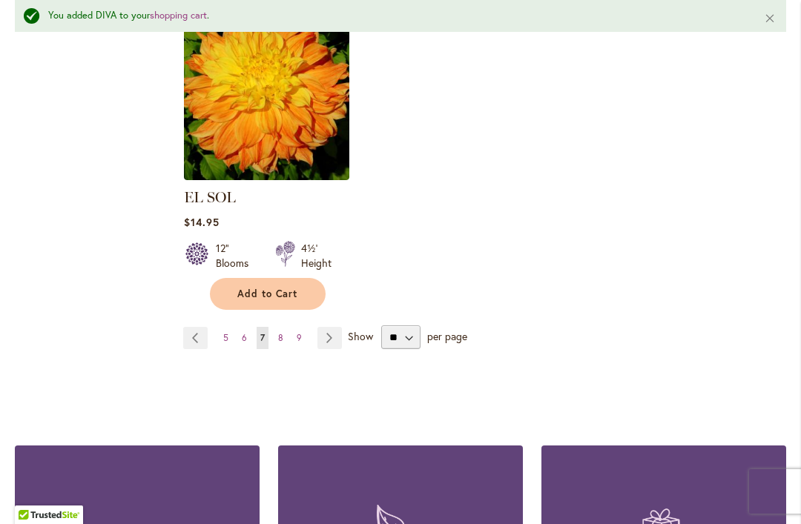
click at [330, 327] on link "Page Next" at bounding box center [329, 338] width 24 height 22
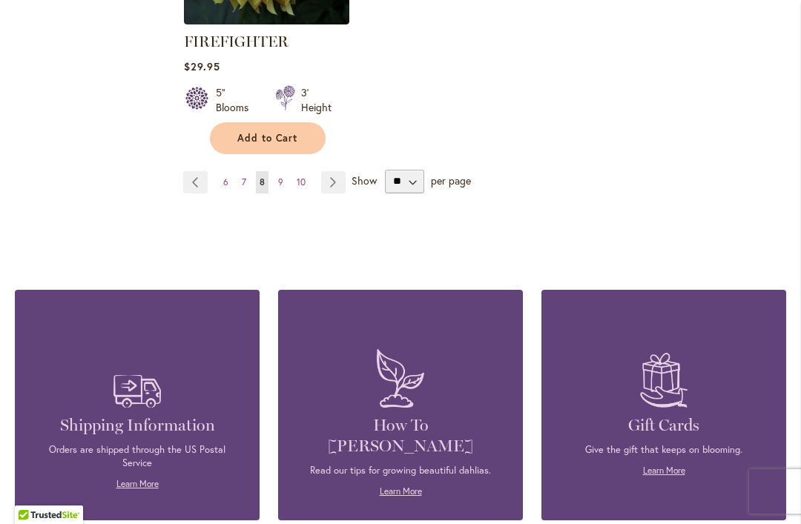
scroll to position [2213, 0]
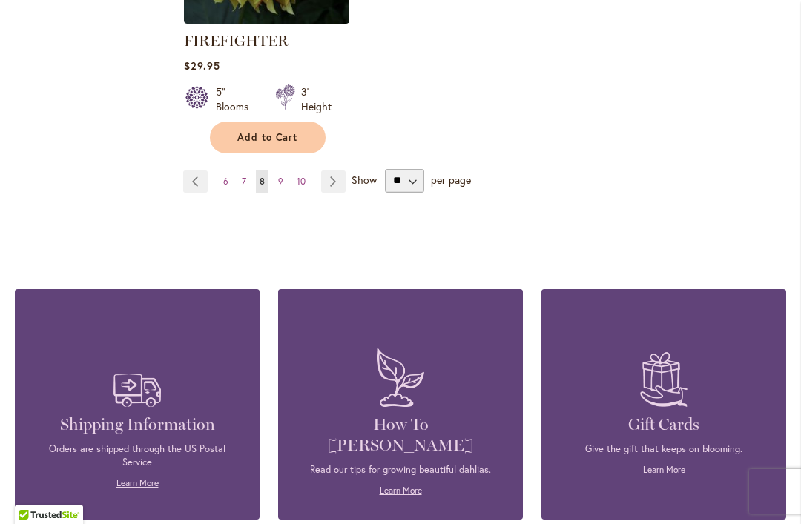
click at [341, 183] on link "Page Next" at bounding box center [333, 182] width 24 height 22
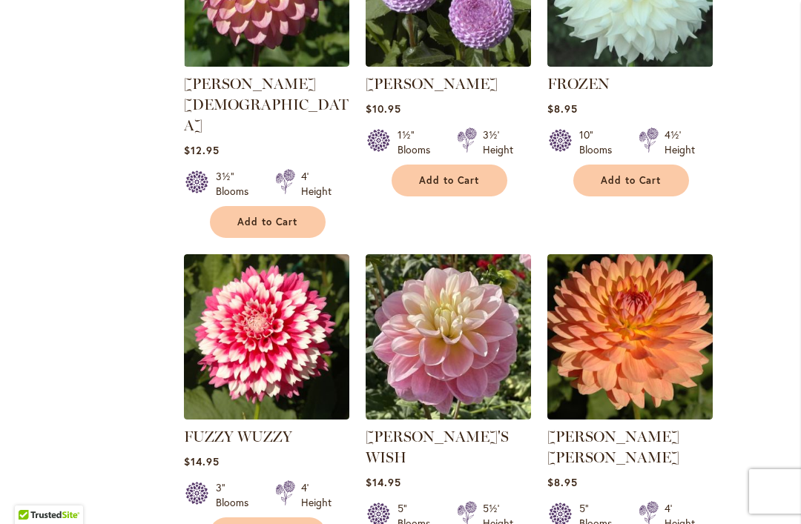
scroll to position [1166, 0]
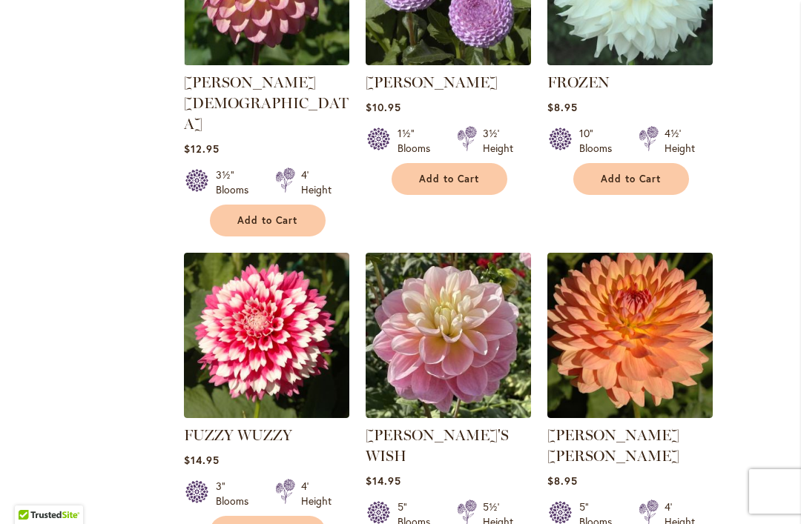
click at [268, 523] on span "Add to Cart" at bounding box center [267, 532] width 61 height 13
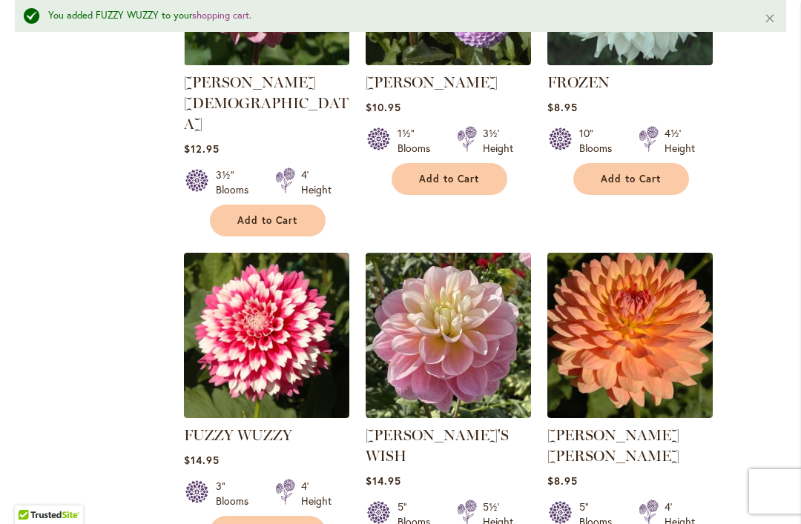
scroll to position [1278, 0]
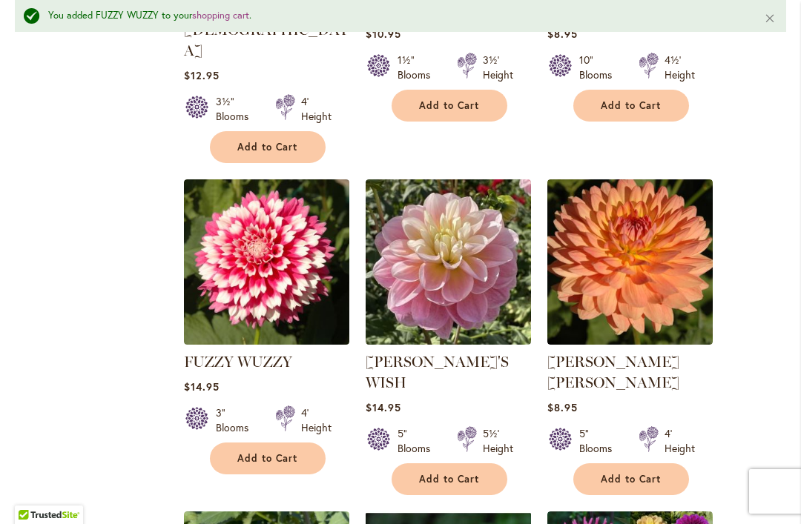
click at [268, 452] on span "Add to Cart" at bounding box center [267, 458] width 61 height 13
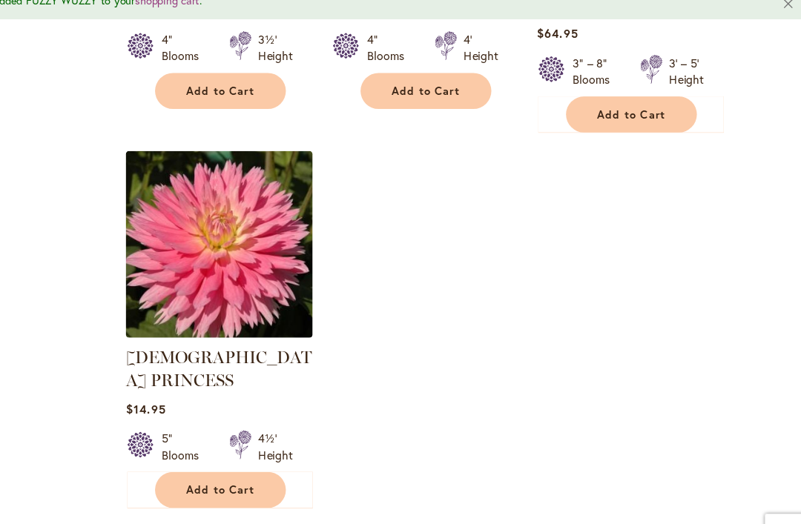
scroll to position [1975, 0]
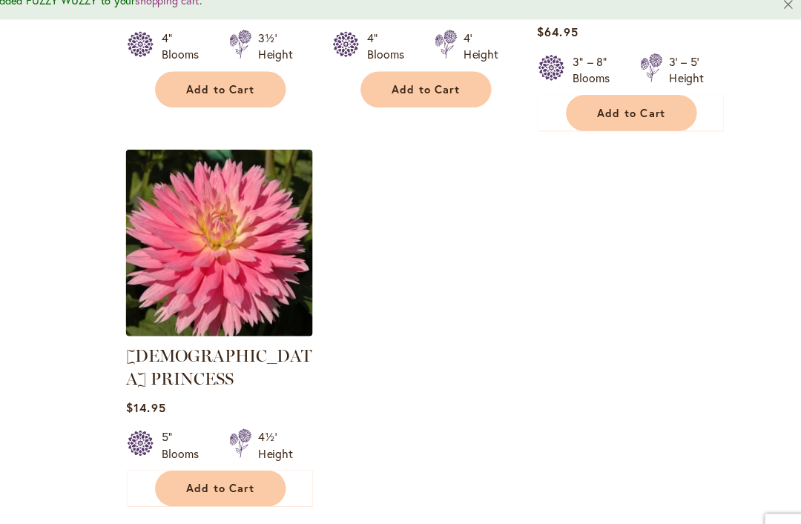
click at [323, 480] on link "Page Next" at bounding box center [335, 491] width 24 height 22
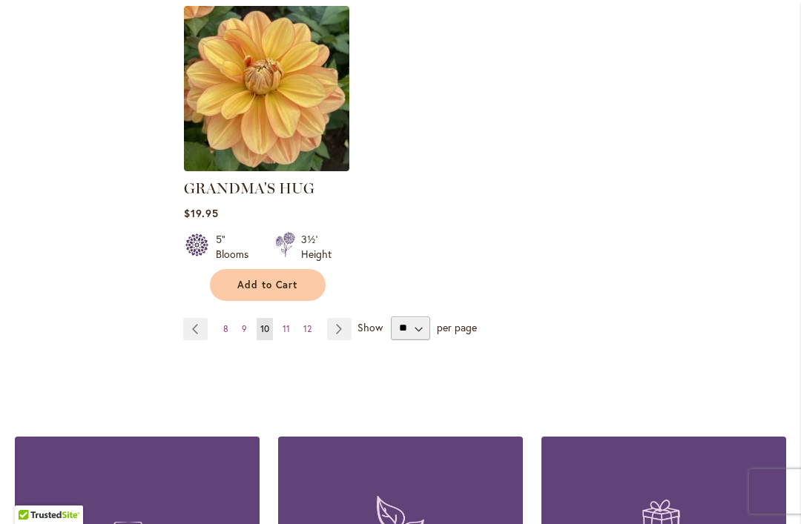
scroll to position [2017, 0]
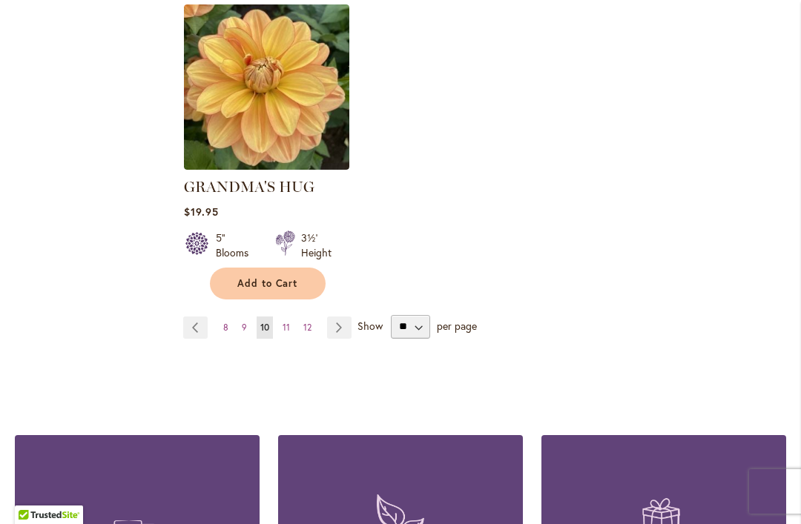
click at [341, 317] on link "Page Next" at bounding box center [339, 328] width 24 height 22
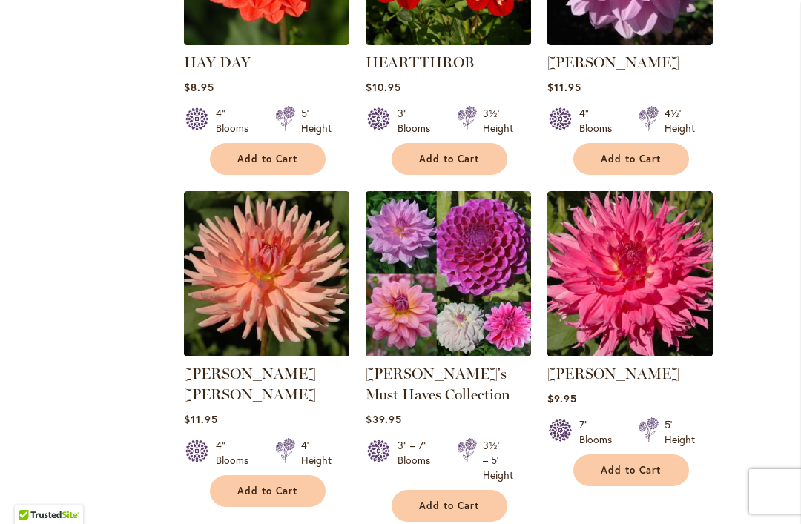
scroll to position [1209, 0]
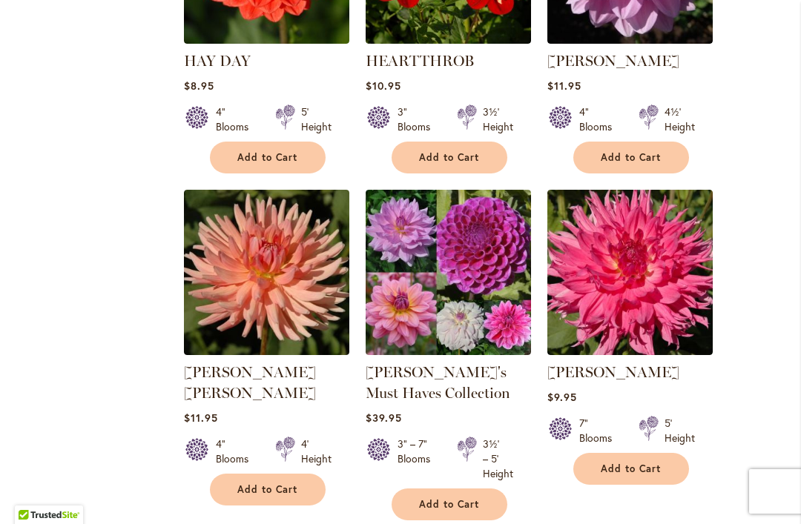
click at [405, 376] on link "Heather's Must Haves Collection" at bounding box center [438, 382] width 145 height 39
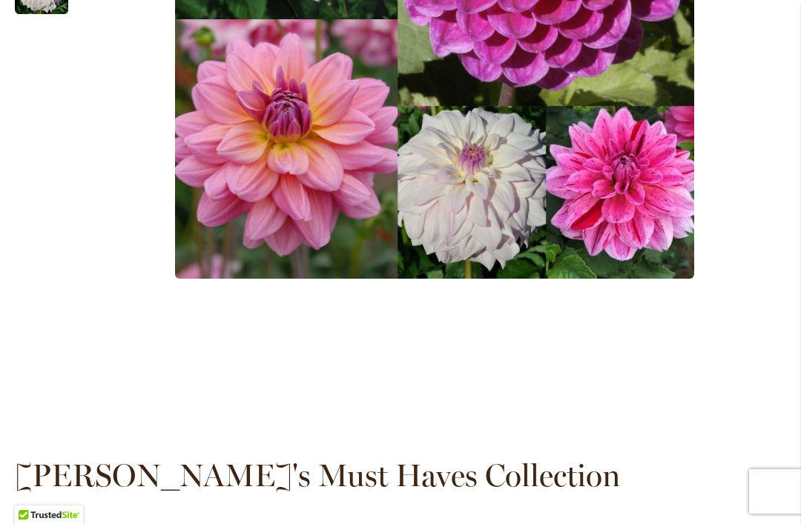
scroll to position [644, 0]
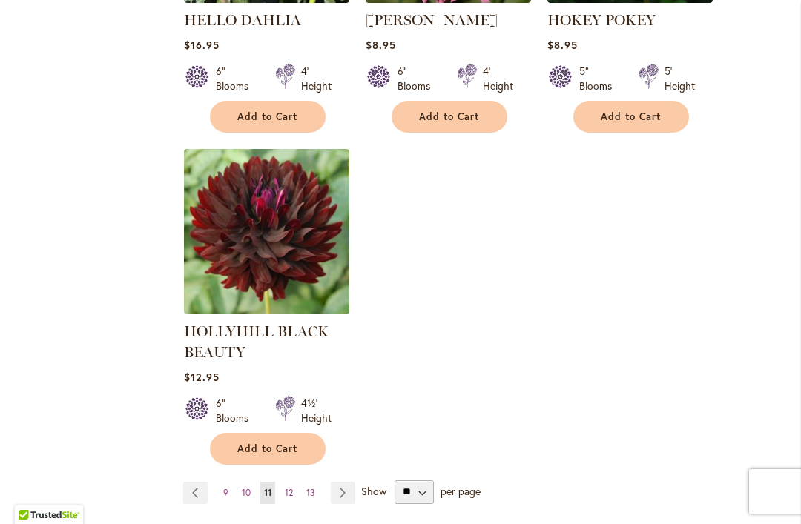
scroll to position [1911, 0]
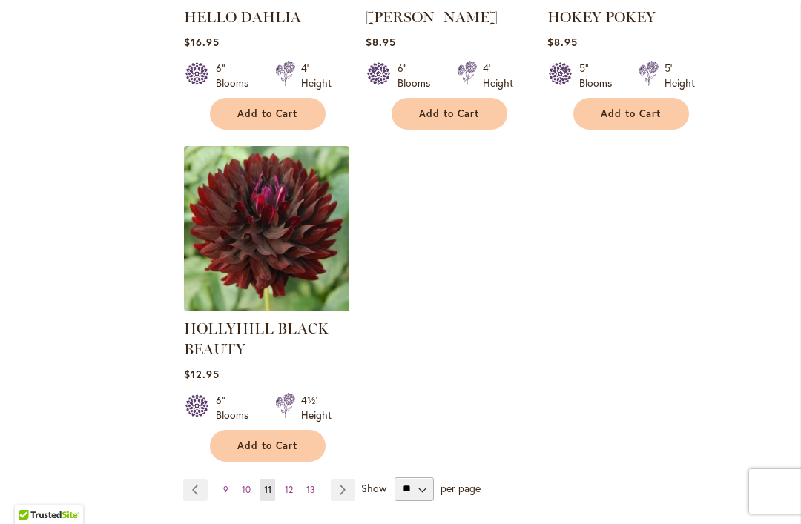
click at [350, 492] on link "Page Next" at bounding box center [343, 490] width 24 height 22
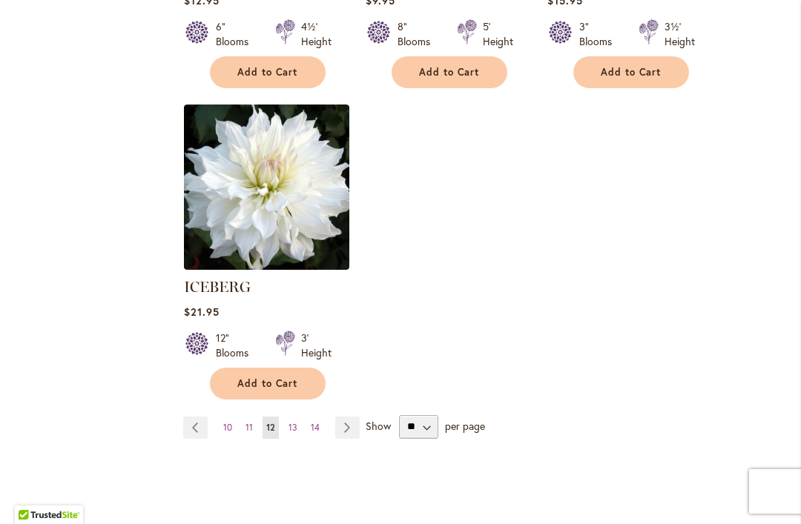
scroll to position [1918, 0]
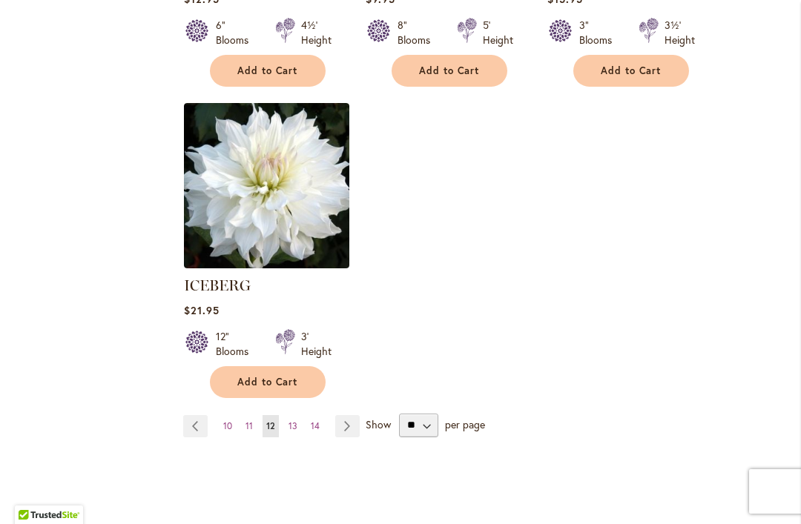
click at [344, 415] on link "Page Next" at bounding box center [347, 426] width 24 height 22
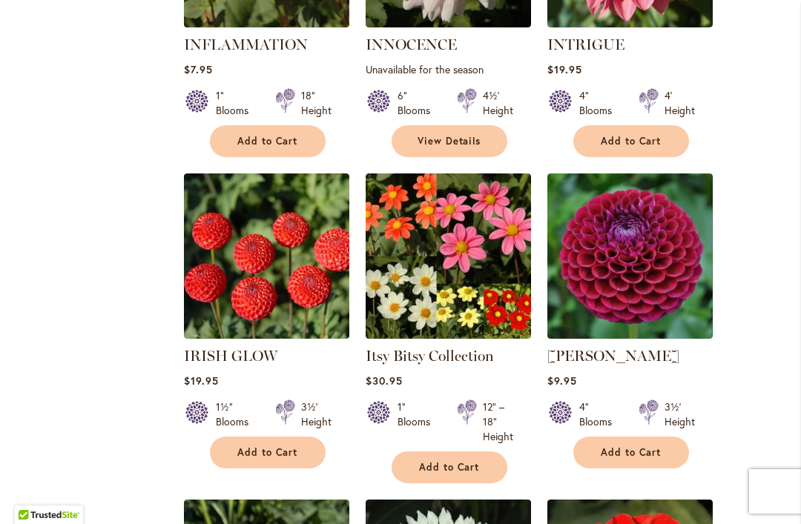
scroll to position [893, 0]
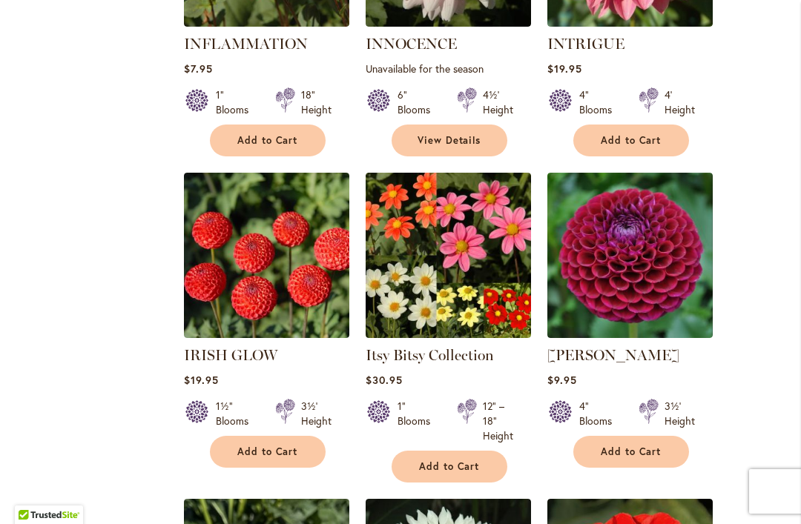
click at [606, 359] on link "[PERSON_NAME]" at bounding box center [613, 355] width 132 height 18
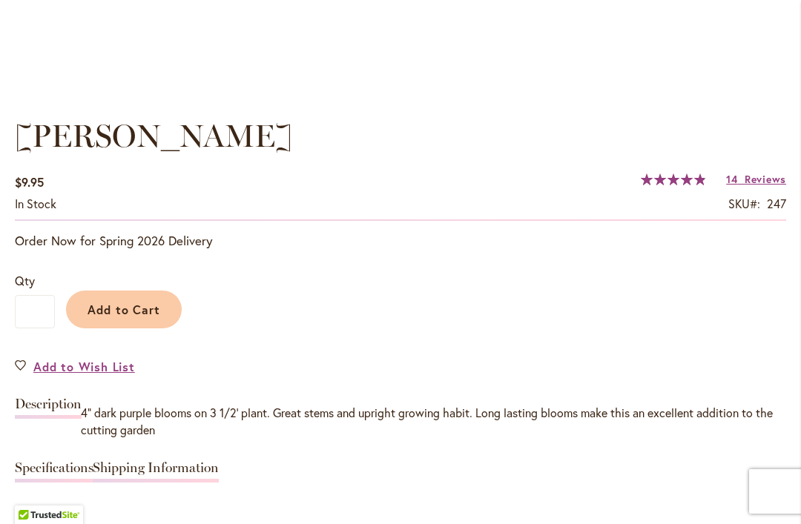
scroll to position [1006, 0]
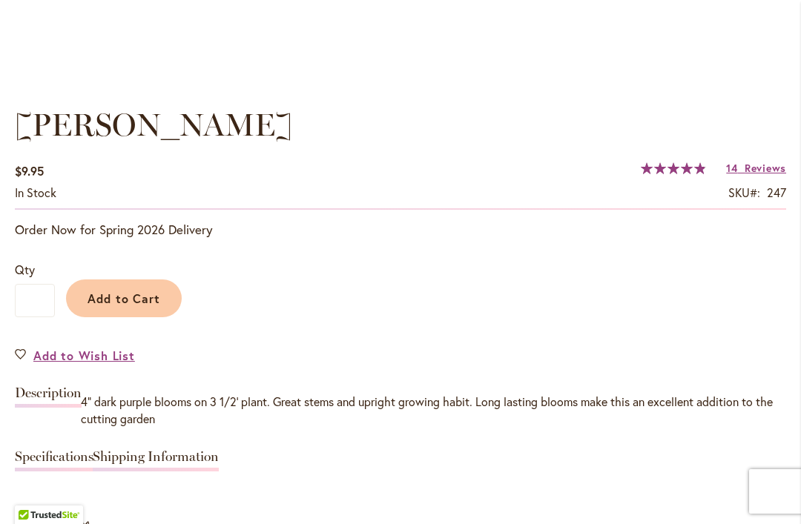
click at [128, 299] on span "Add to Cart" at bounding box center [123, 299] width 73 height 16
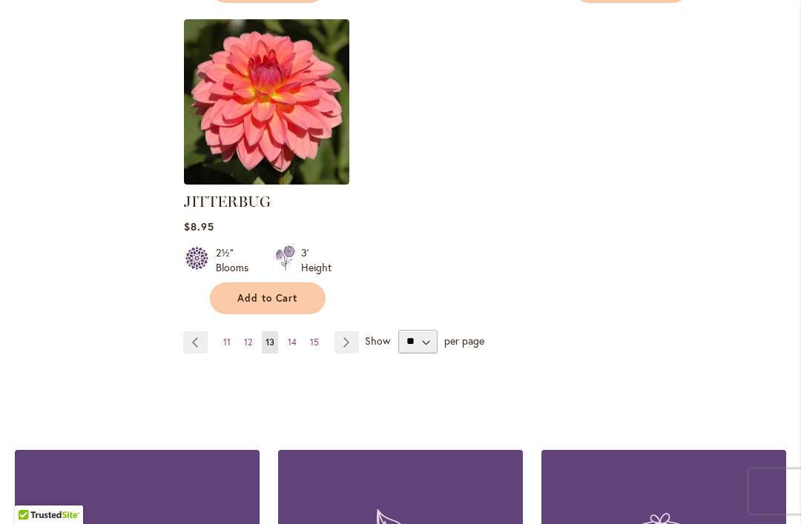
scroll to position [2039, 0]
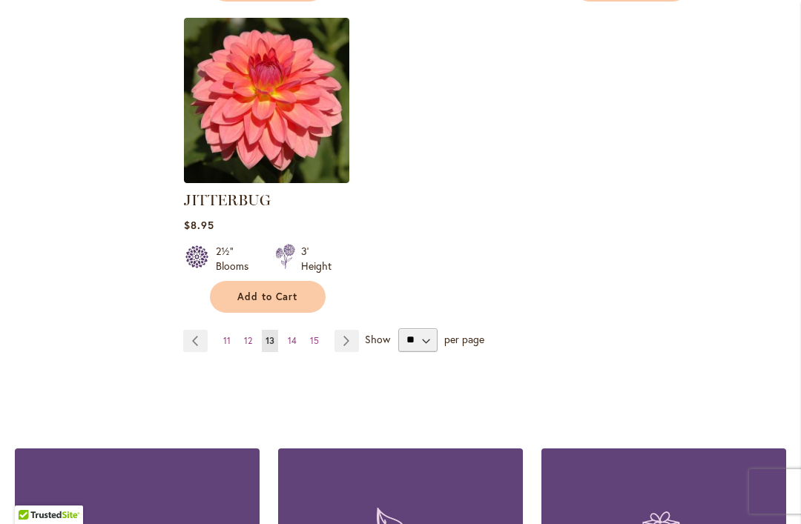
click at [350, 330] on link "Page Next" at bounding box center [346, 341] width 24 height 22
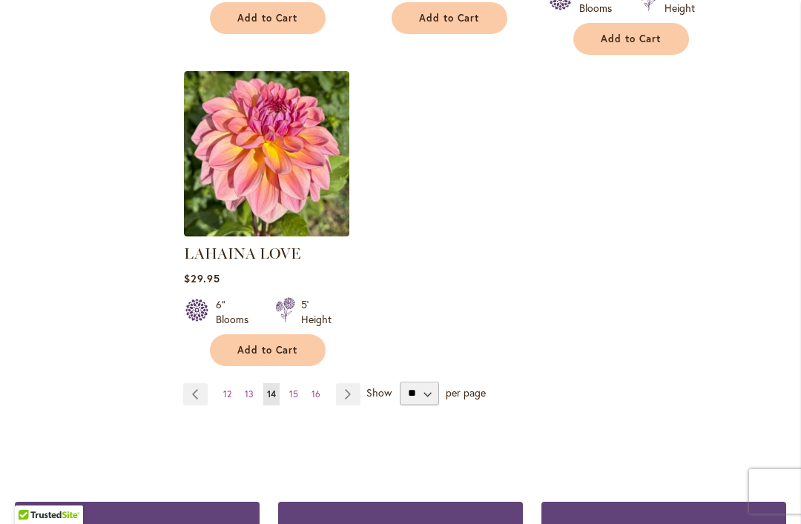
scroll to position [1949, 0]
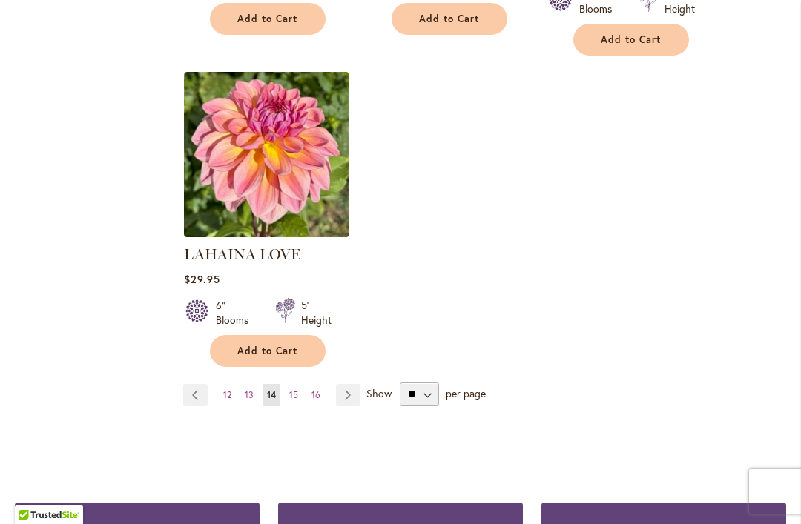
click at [351, 384] on link "Page Next" at bounding box center [348, 395] width 24 height 22
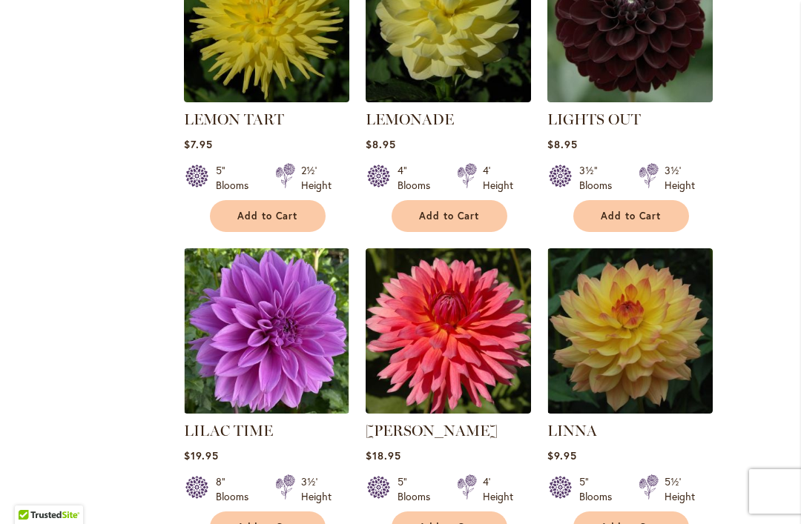
scroll to position [839, 0]
click at [246, 422] on link "LILAC TIME" at bounding box center [228, 431] width 89 height 18
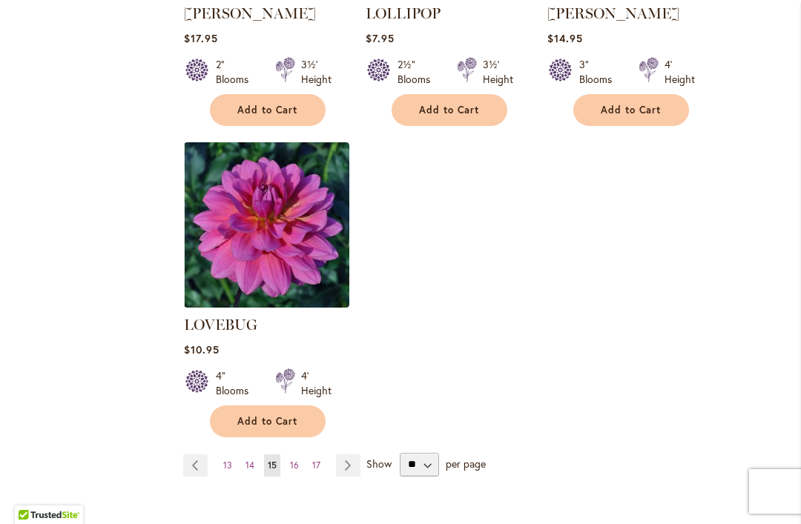
scroll to position [1900, 0]
click at [355, 454] on link "Page Next" at bounding box center [348, 465] width 24 height 22
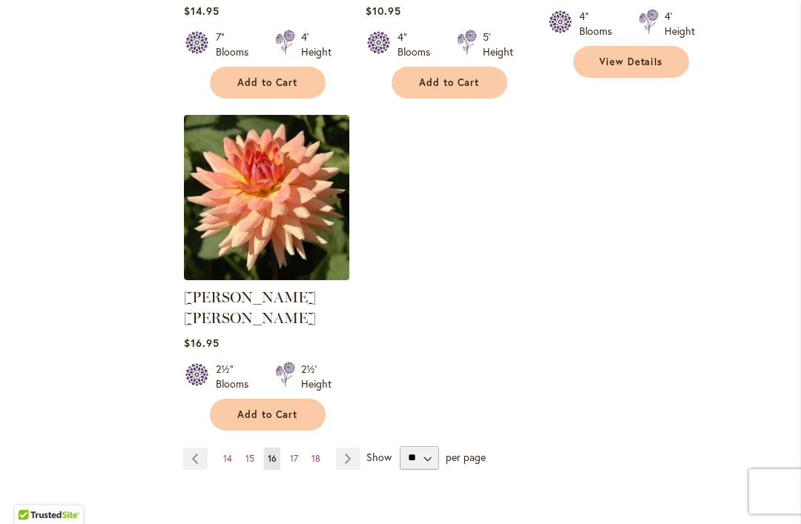
scroll to position [1929, 0]
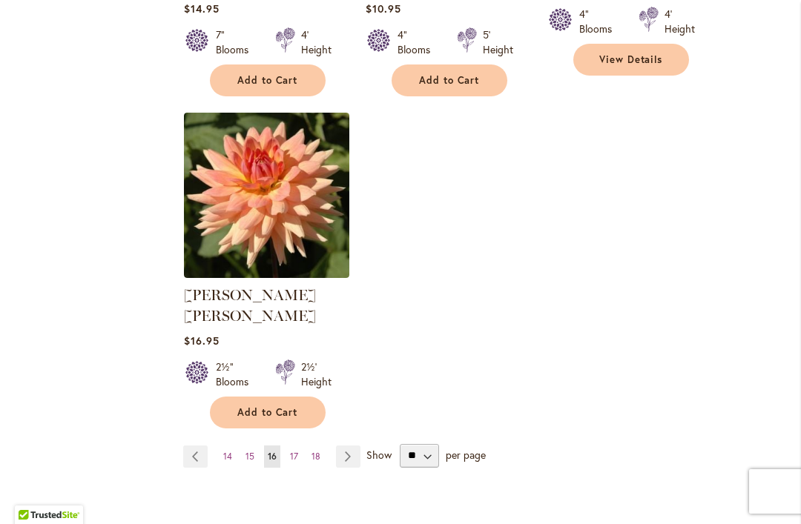
click at [351, 446] on link "Page Next" at bounding box center [348, 457] width 24 height 22
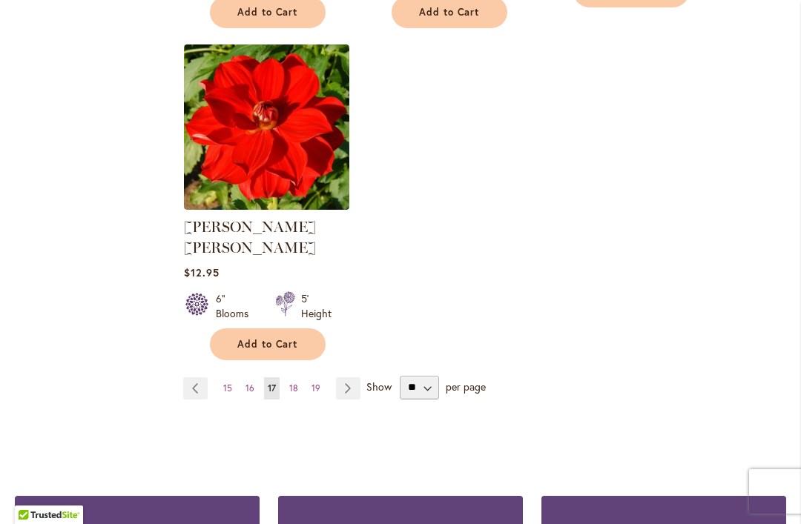
scroll to position [2020, 0]
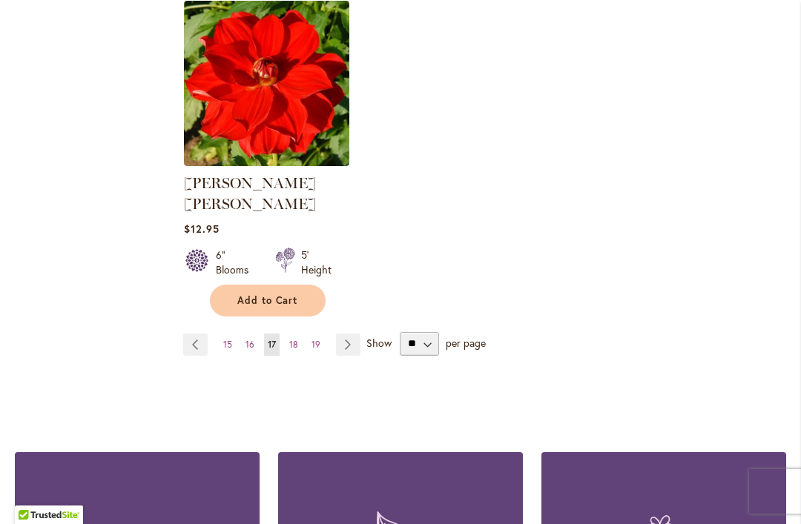
click at [351, 334] on link "Page Next" at bounding box center [348, 345] width 24 height 22
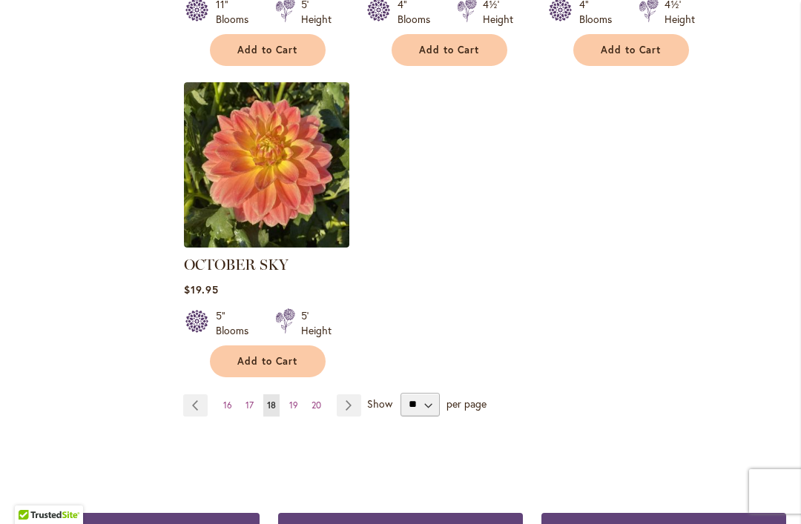
scroll to position [1941, 0]
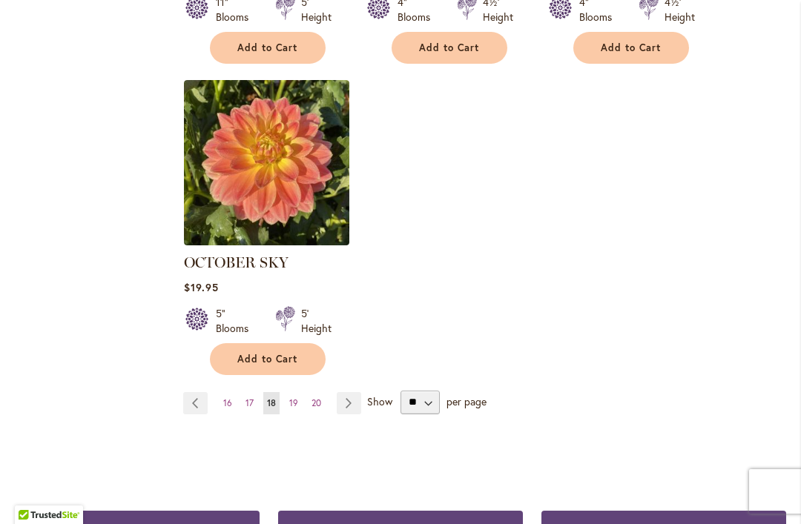
click at [351, 392] on link "Page Next" at bounding box center [349, 403] width 24 height 22
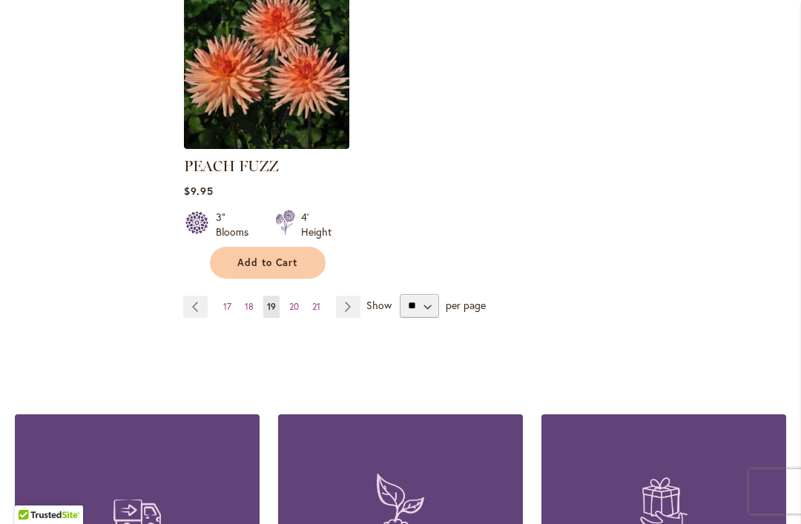
scroll to position [2063, 0]
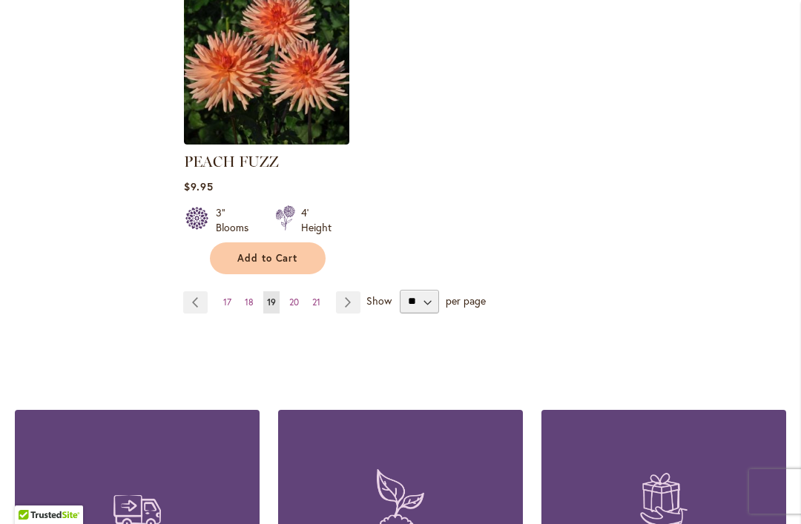
click at [355, 291] on link "Page Next" at bounding box center [348, 302] width 24 height 22
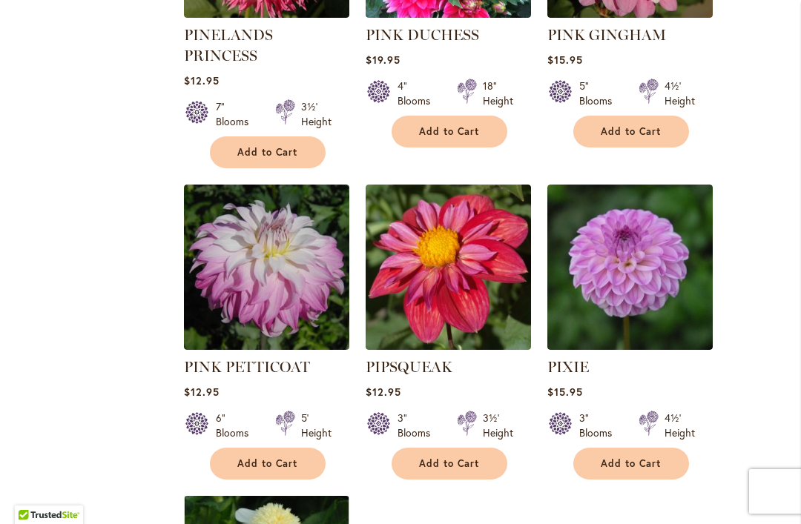
scroll to position [1568, 0]
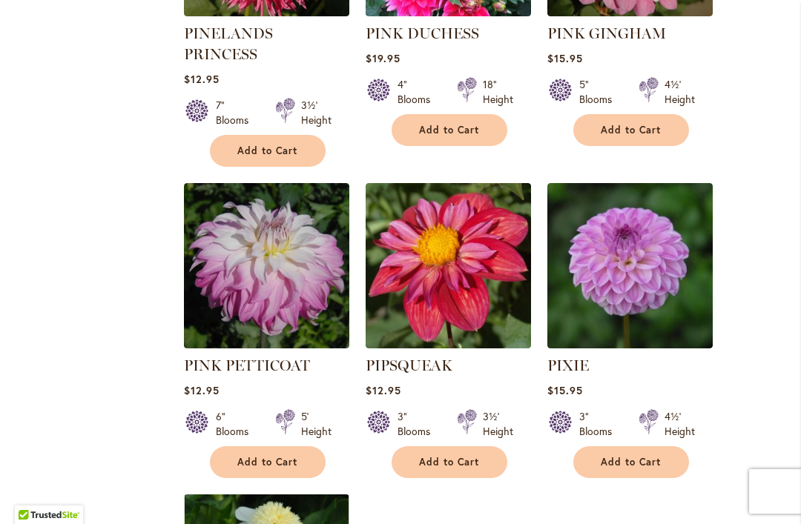
click at [572, 357] on link "PIXIE" at bounding box center [568, 366] width 42 height 18
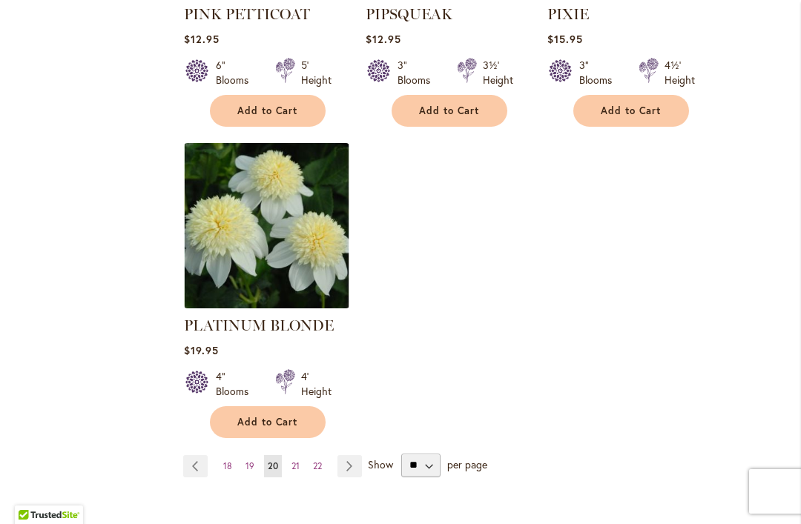
scroll to position [1945, 0]
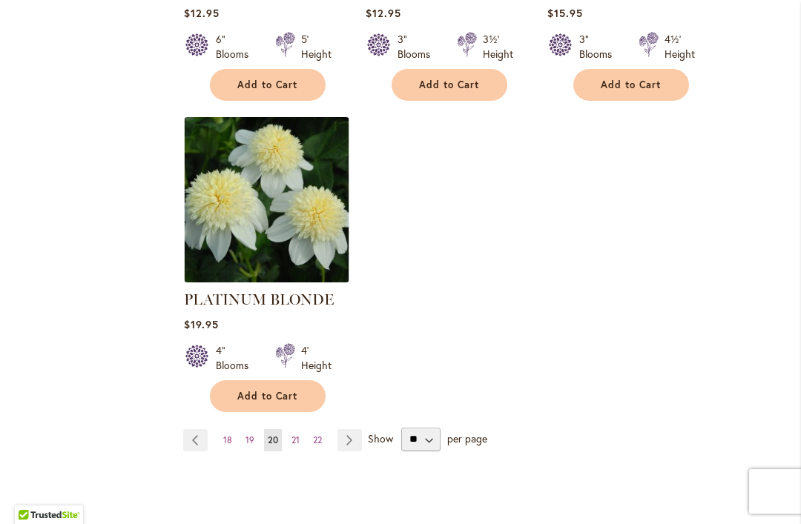
click at [354, 429] on link "Page Next" at bounding box center [349, 440] width 24 height 22
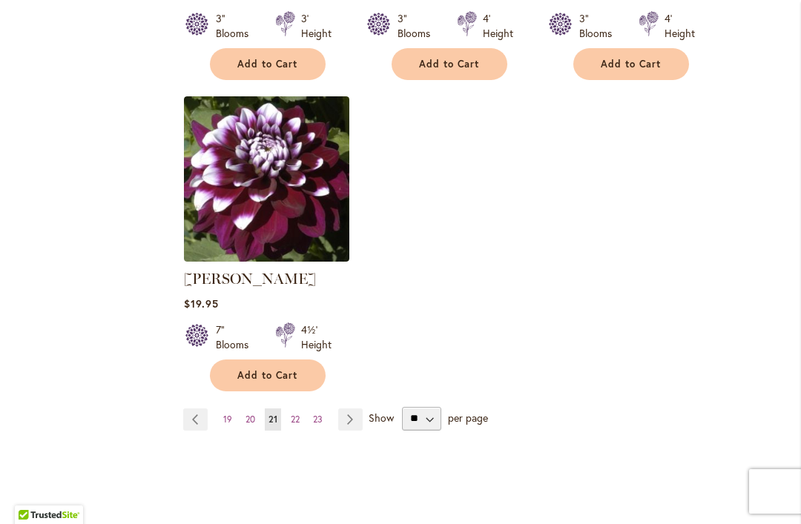
scroll to position [1925, 0]
click at [358, 429] on link "Page Next" at bounding box center [350, 419] width 24 height 22
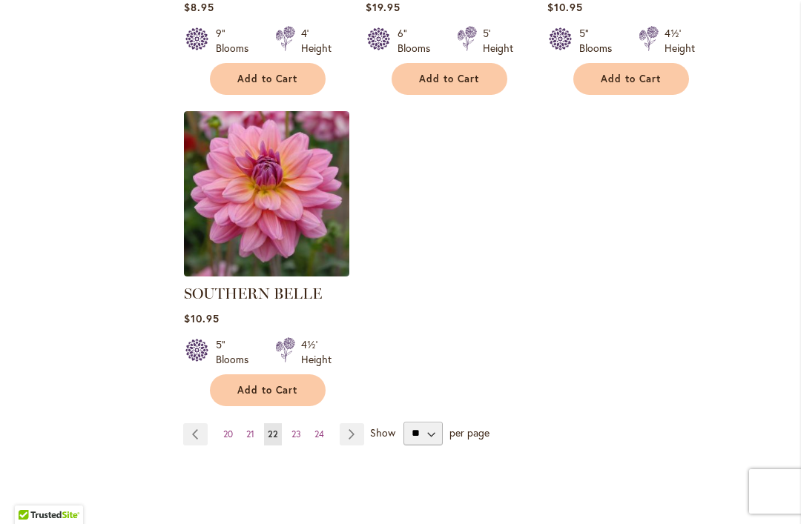
scroll to position [1911, 0]
click at [355, 423] on link "Page Next" at bounding box center [352, 434] width 24 height 22
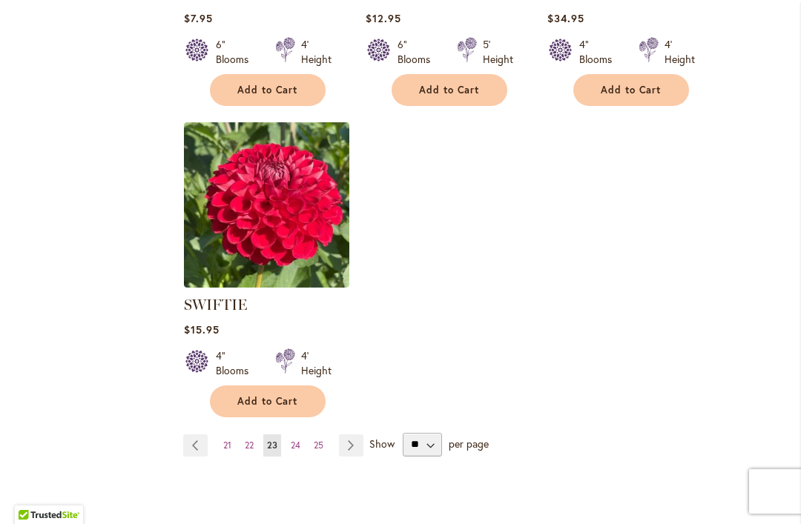
scroll to position [1899, 0]
click at [357, 446] on link "Page Next" at bounding box center [351, 445] width 24 height 22
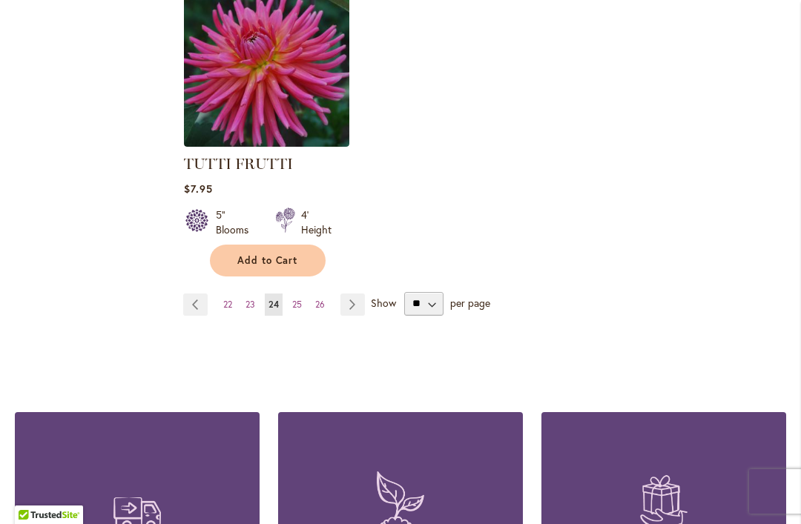
scroll to position [2041, 0]
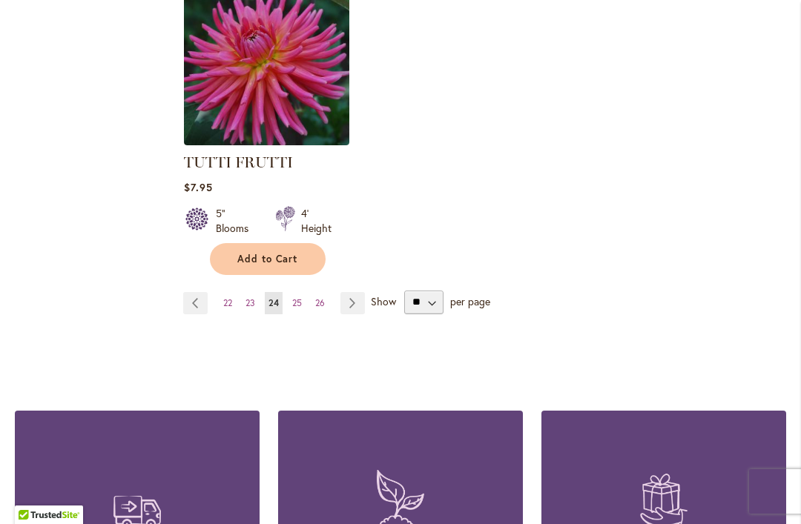
click at [362, 292] on link "Page Next" at bounding box center [352, 303] width 24 height 22
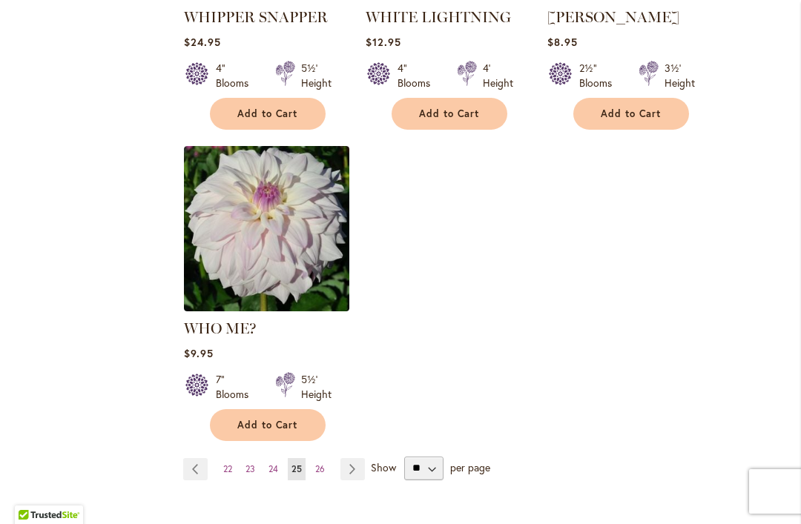
scroll to position [1901, 0]
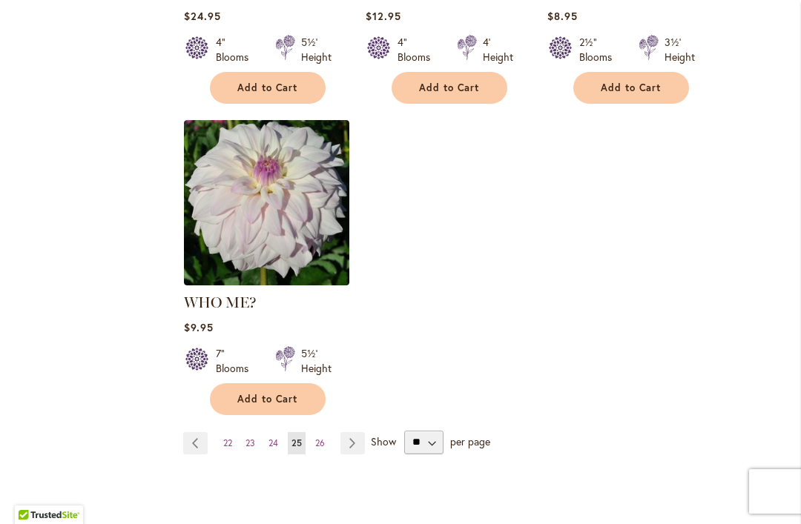
click at [359, 432] on link "Page Next" at bounding box center [352, 443] width 24 height 22
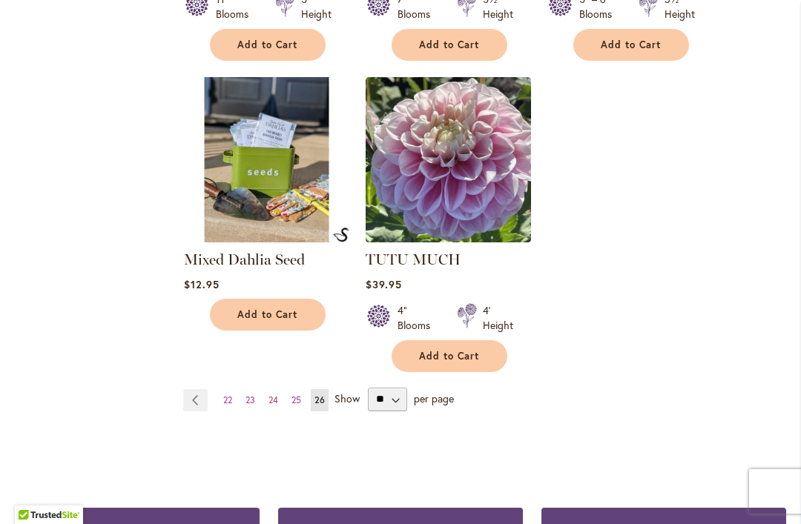
scroll to position [1613, 0]
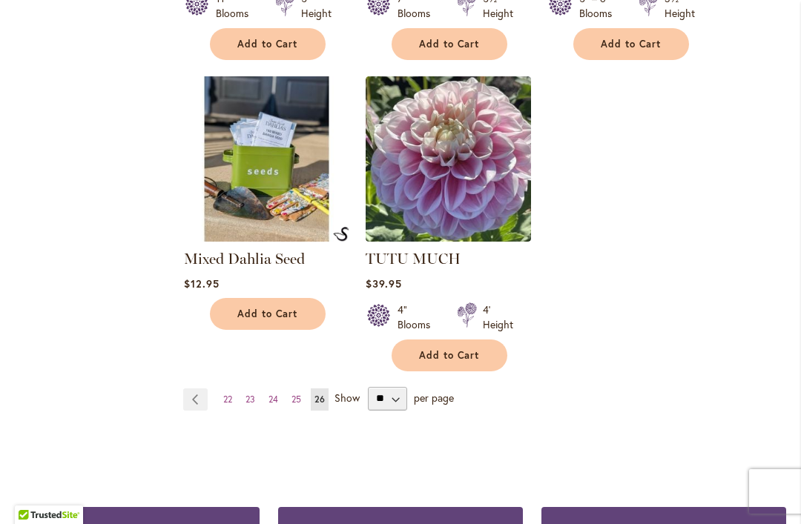
click at [263, 261] on link "Mixed Dahlia Seed" at bounding box center [244, 259] width 121 height 18
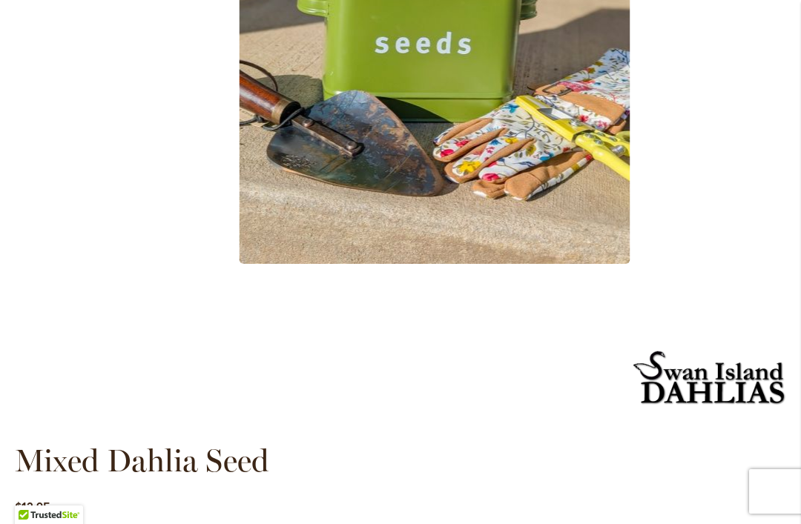
scroll to position [643, 0]
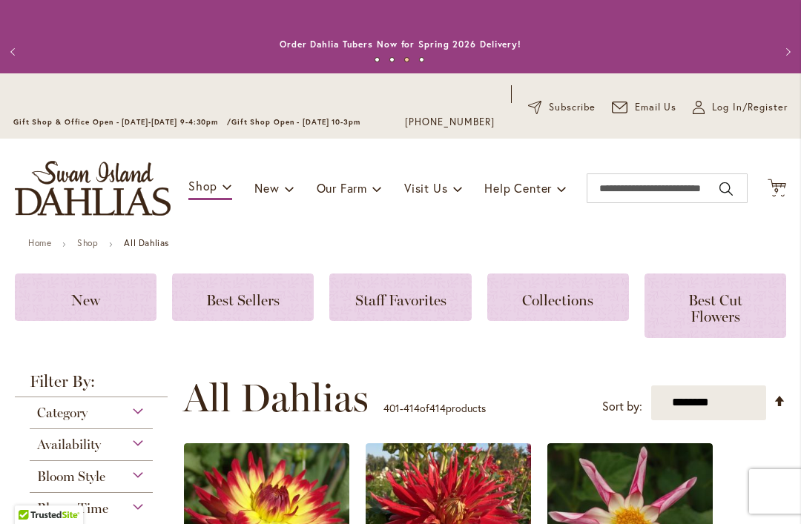
click at [778, 42] on button "Next" at bounding box center [786, 52] width 30 height 30
click at [779, 192] on span "9 9 items" at bounding box center [777, 191] width 15 height 7
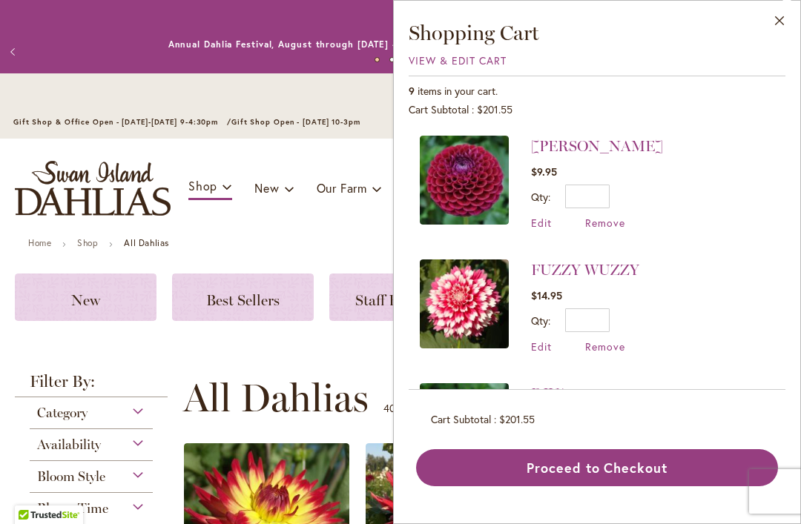
click at [551, 348] on span "Edit" at bounding box center [541, 347] width 21 height 14
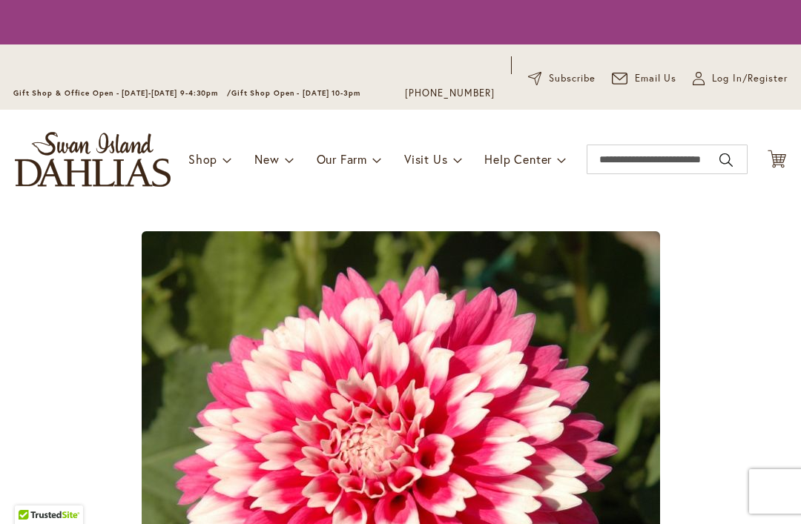
type input "*"
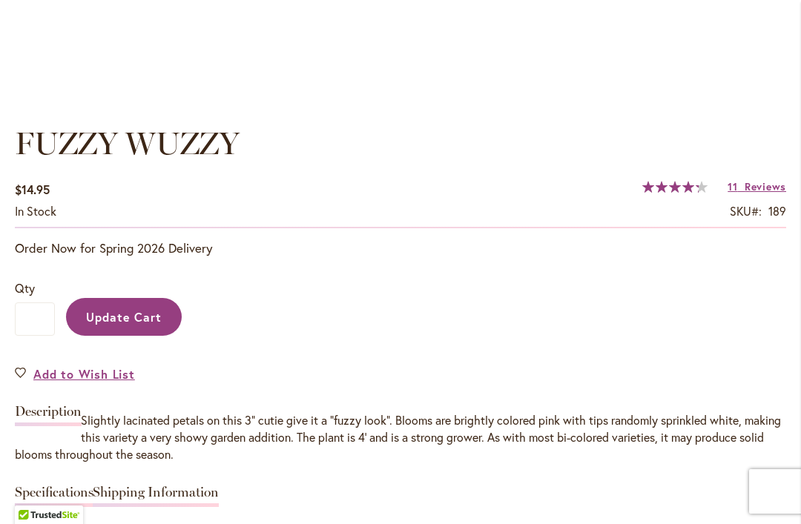
scroll to position [991, 0]
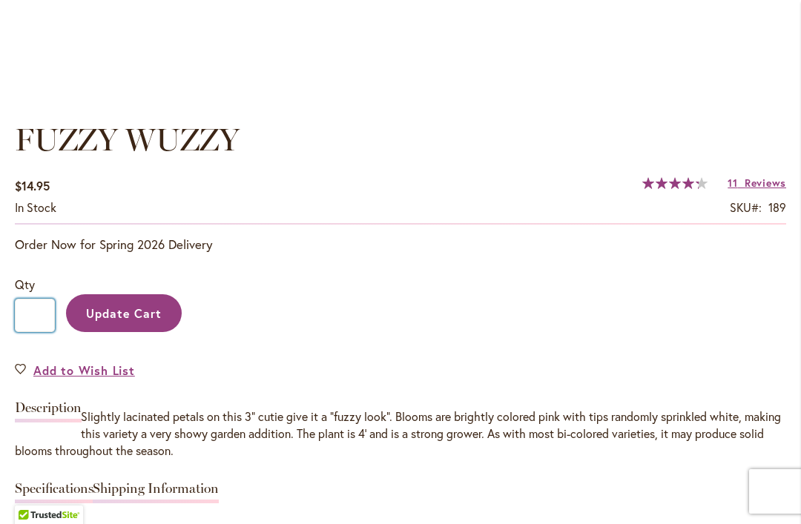
click at [42, 327] on input "*" at bounding box center [35, 315] width 40 height 33
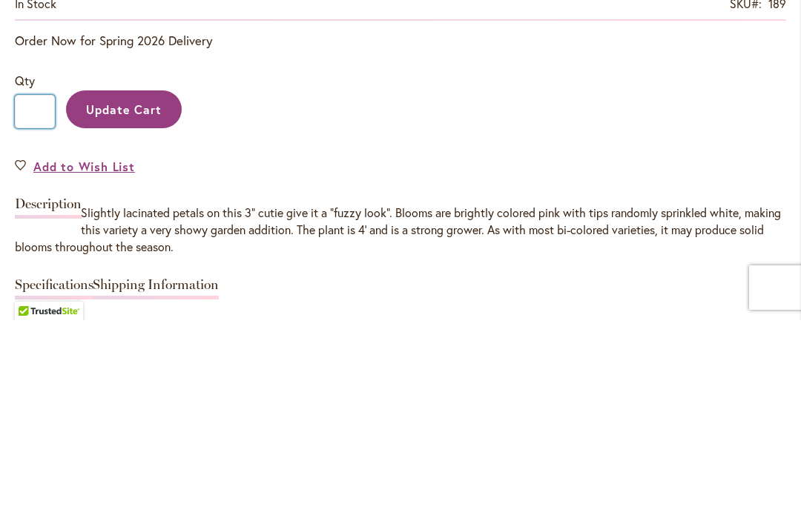
type input "*"
click at [136, 294] on button "Update Cart" at bounding box center [124, 313] width 116 height 38
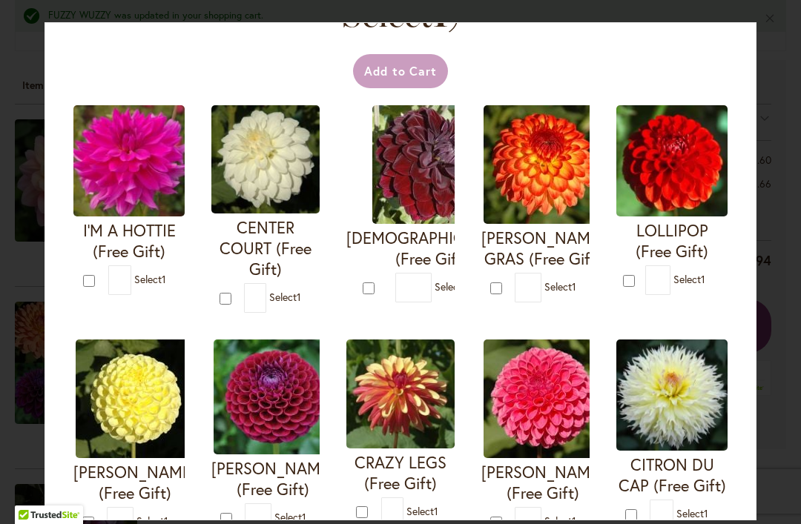
scroll to position [83, 0]
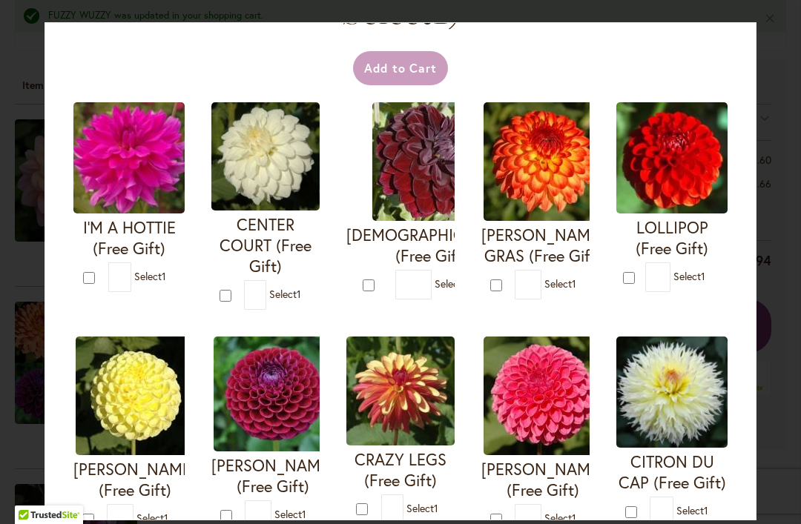
click at [531, 466] on h4 "REBECCA LYNN (Free Gift)" at bounding box center [542, 480] width 123 height 42
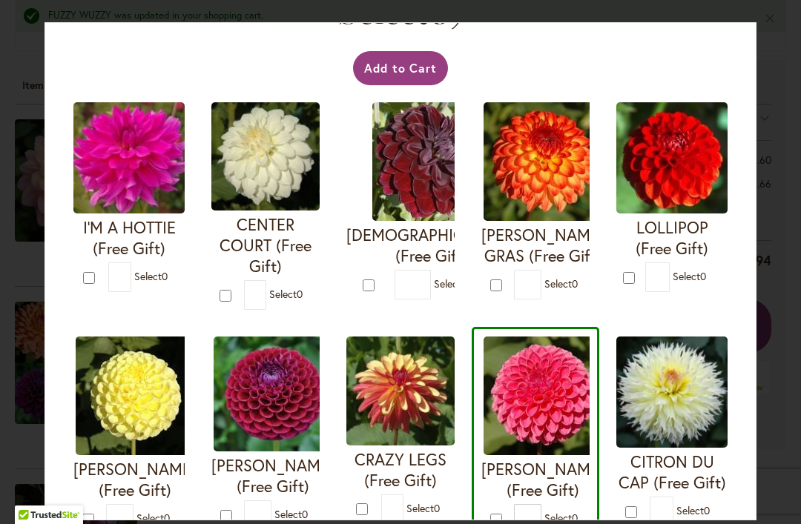
type input "*"
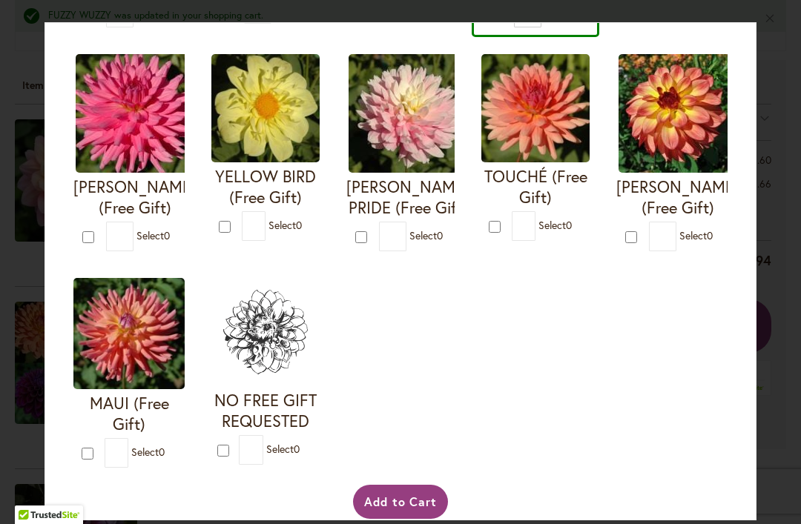
scroll to position [589, 0]
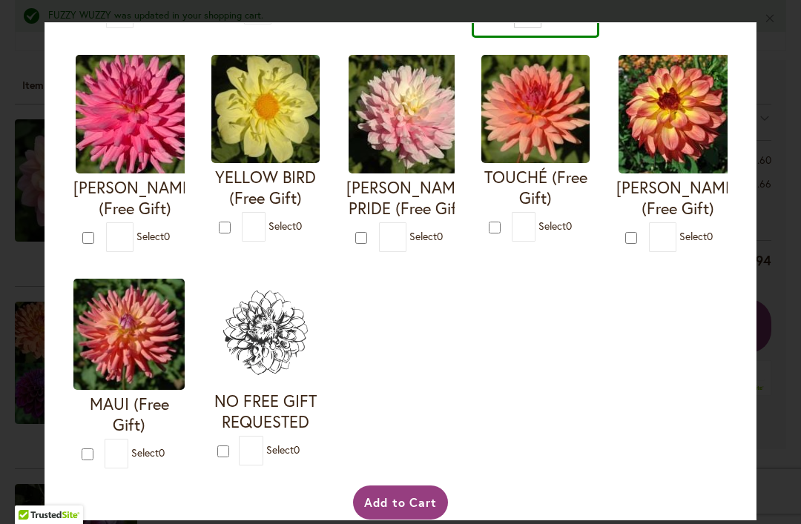
click at [415, 520] on button "Add to Cart" at bounding box center [401, 503] width 96 height 34
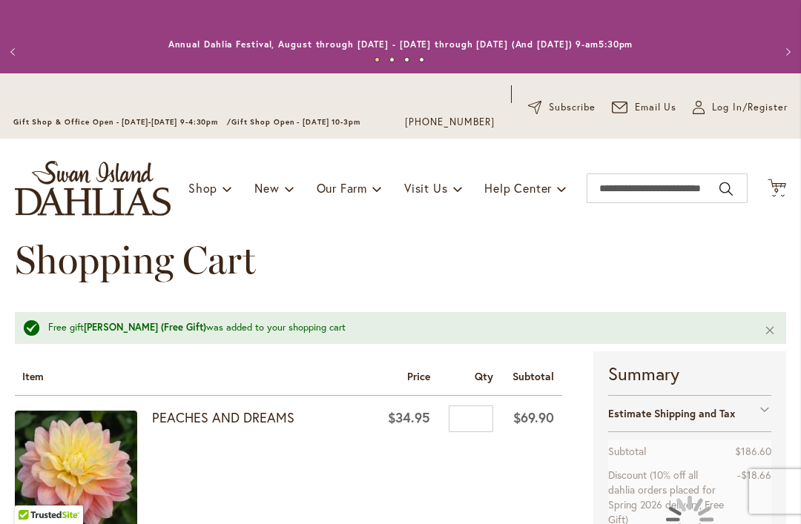
click at [780, 194] on icon "Cart .cls-1 { fill: #231f20; }" at bounding box center [776, 188] width 19 height 19
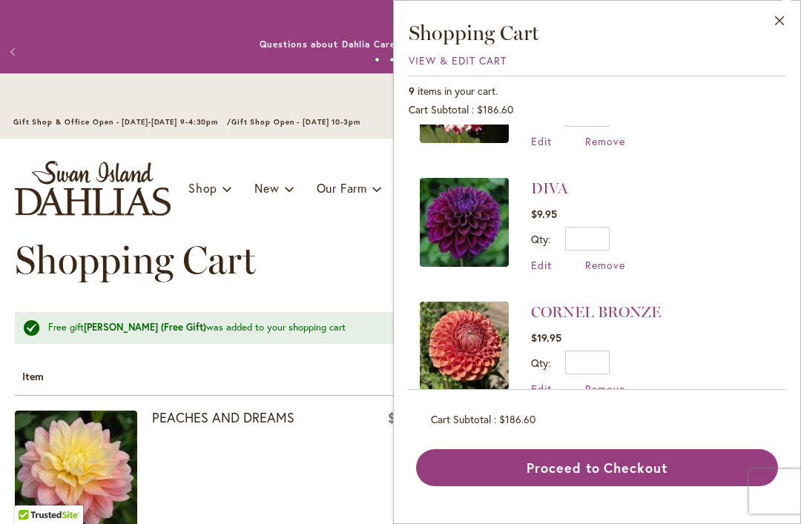
scroll to position [351, 0]
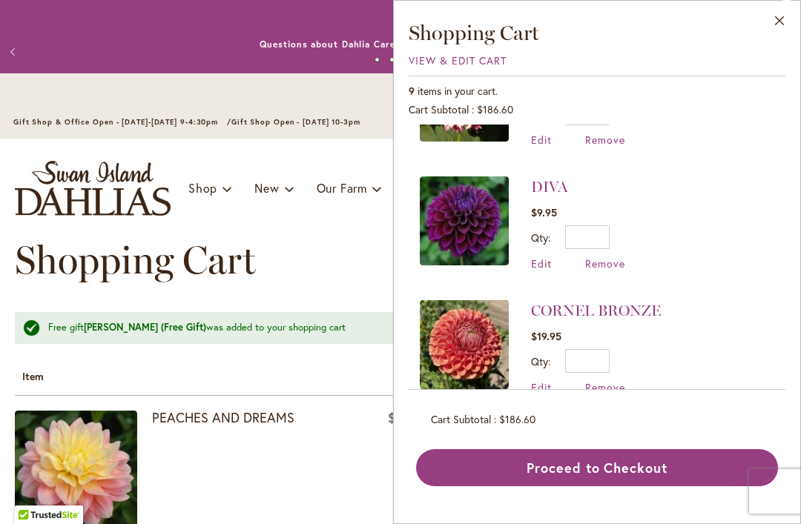
click at [607, 257] on span "Remove" at bounding box center [605, 264] width 40 height 14
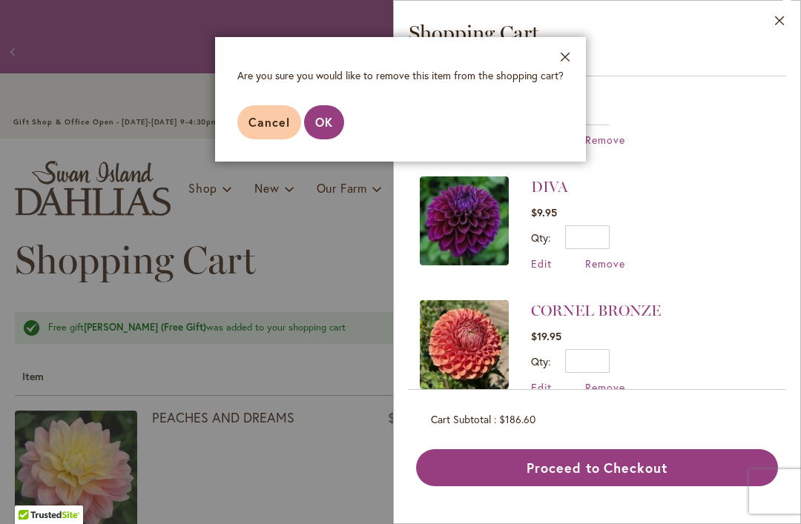
click at [323, 128] on span "OK" at bounding box center [324, 122] width 18 height 16
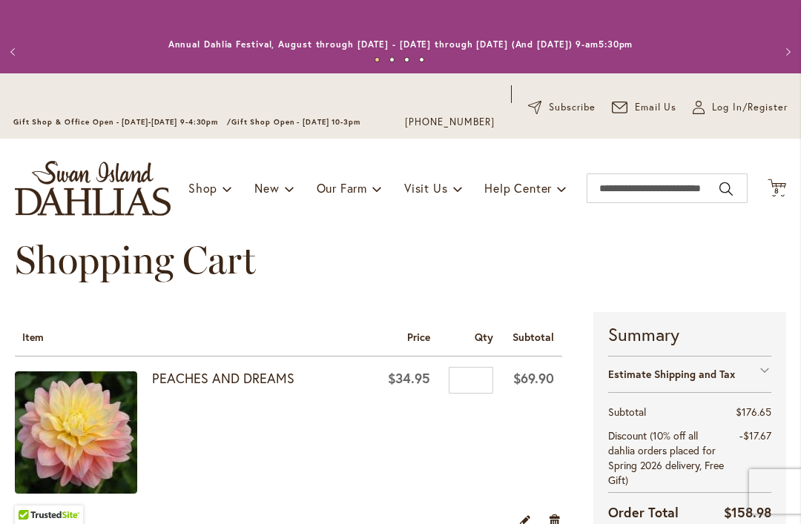
click at [781, 193] on span "8 8 items" at bounding box center [777, 191] width 15 height 7
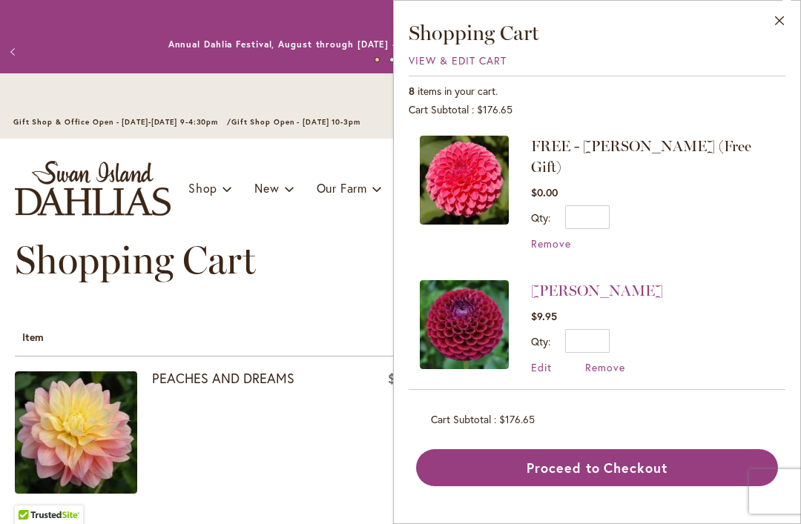
click at [195, 325] on th "Item" at bounding box center [196, 334] width 362 height 44
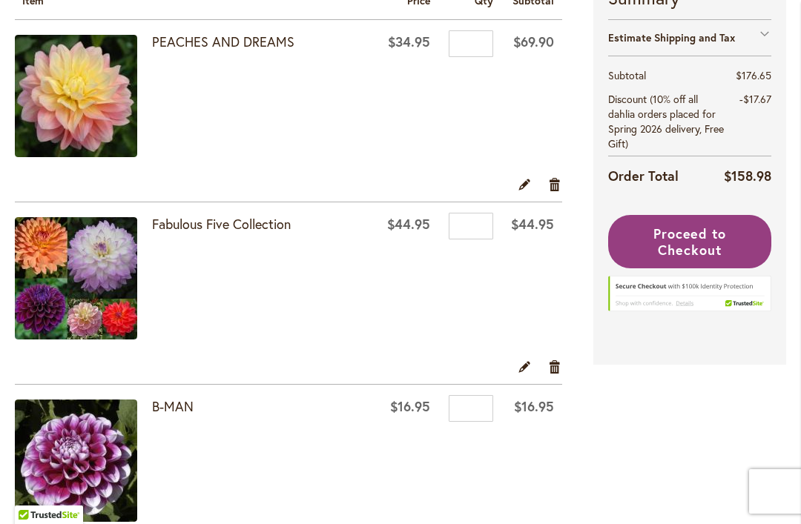
scroll to position [338, 0]
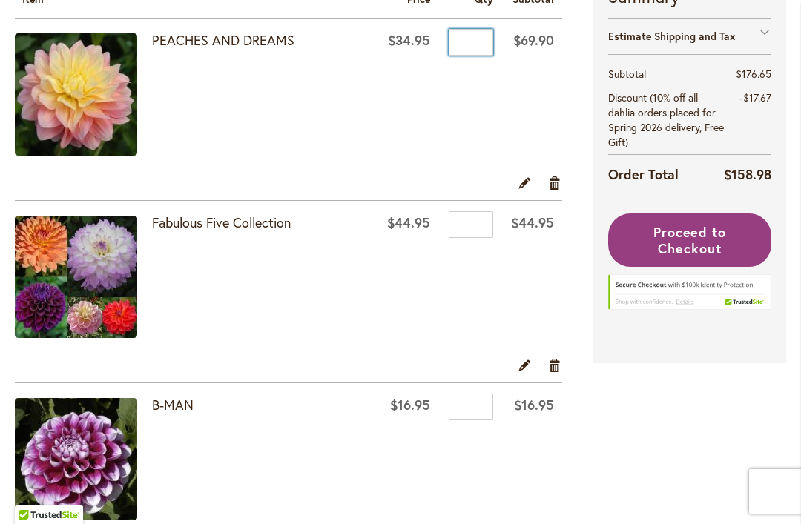
click at [468, 42] on input "*" at bounding box center [471, 42] width 44 height 27
type input "*"
click at [525, 183] on link "Edit" at bounding box center [525, 182] width 14 height 16
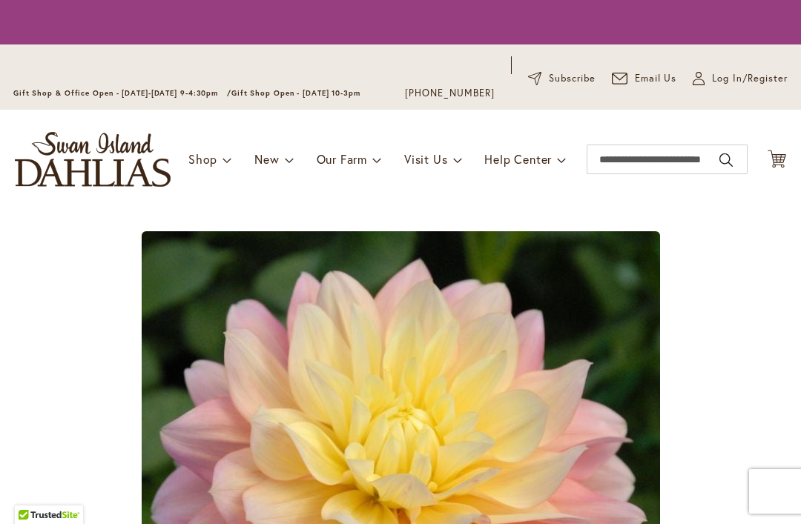
type input "*"
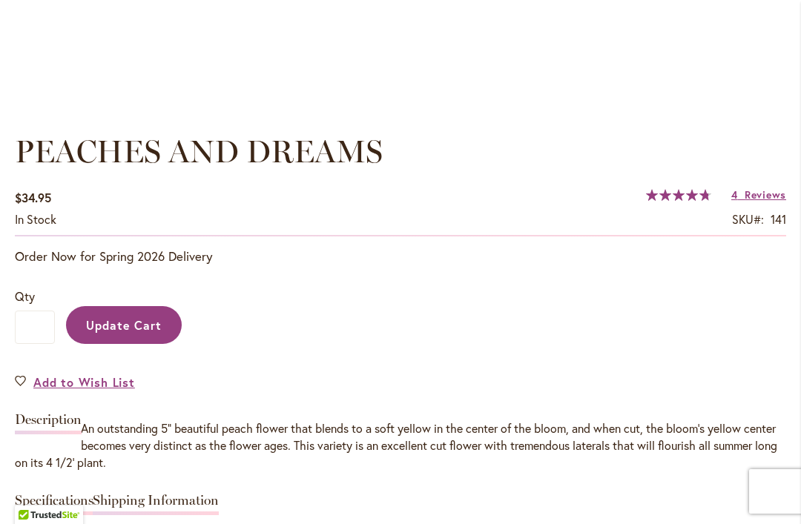
scroll to position [982, 0]
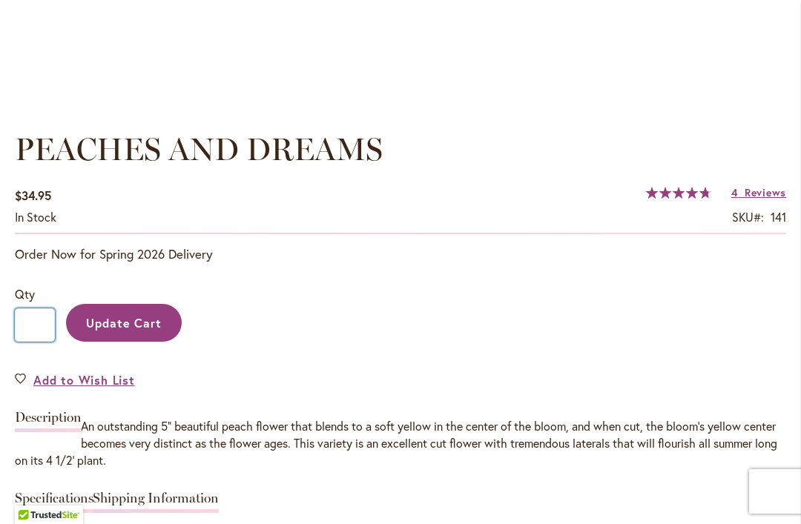
click at [48, 328] on input "*" at bounding box center [35, 324] width 40 height 33
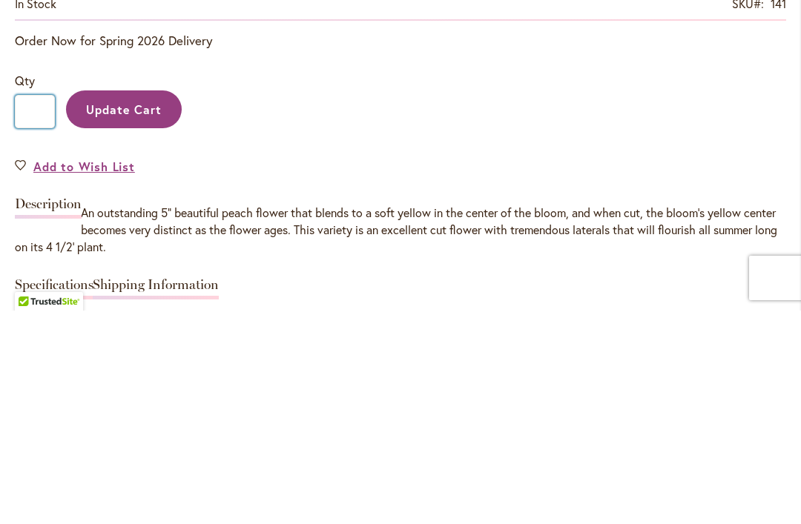
type input "*"
click at [147, 315] on span "Update Cart" at bounding box center [124, 323] width 76 height 16
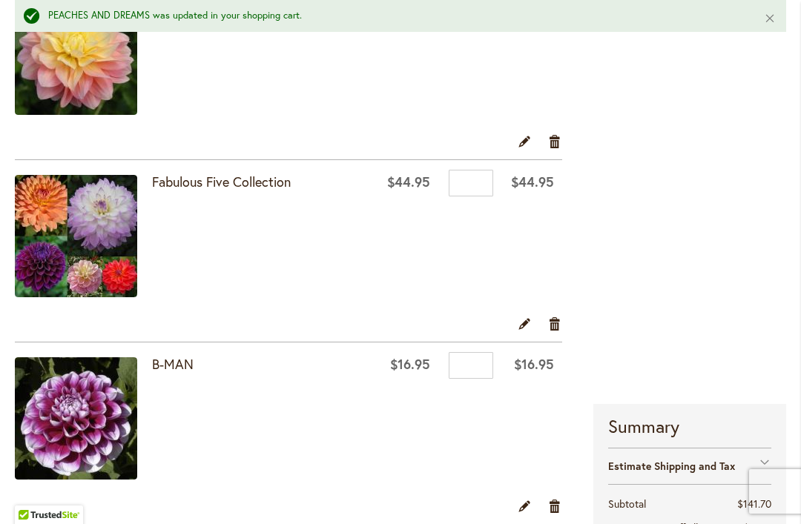
scroll to position [417, 0]
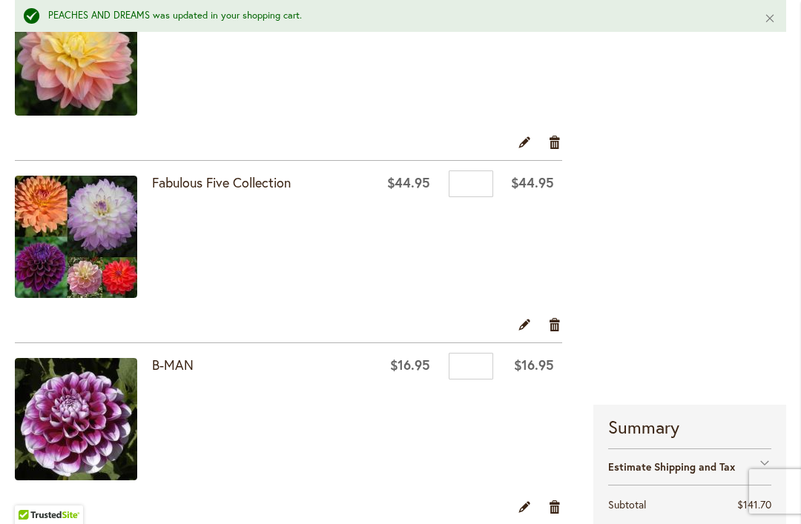
click at [253, 187] on link "Fabulous Five Collection" at bounding box center [221, 182] width 139 height 18
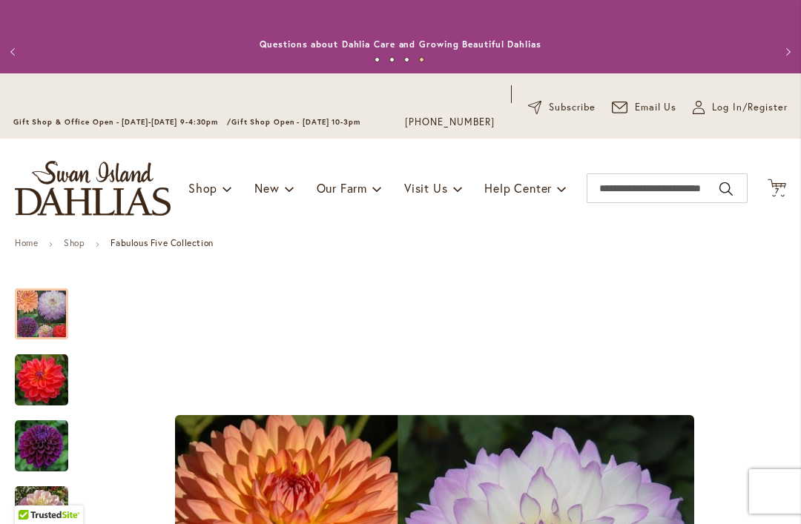
click at [789, 52] on button "Next" at bounding box center [786, 52] width 30 height 30
click at [776, 192] on span "7" at bounding box center [777, 191] width 4 height 10
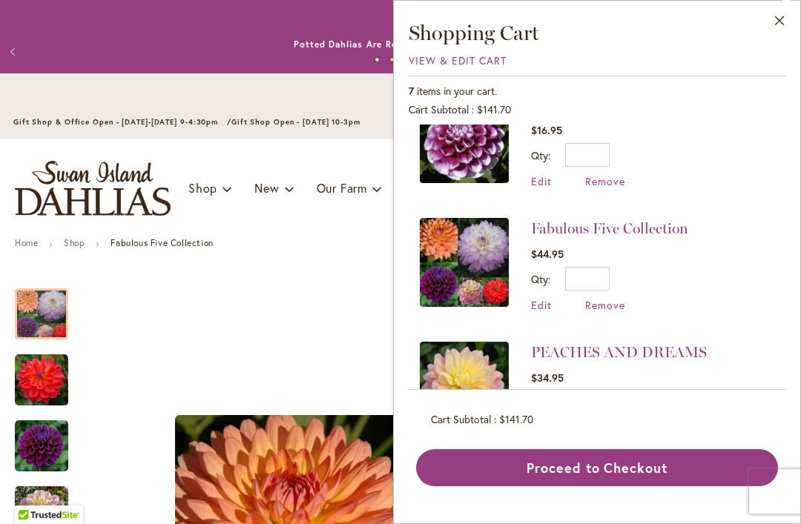
scroll to position [557, 0]
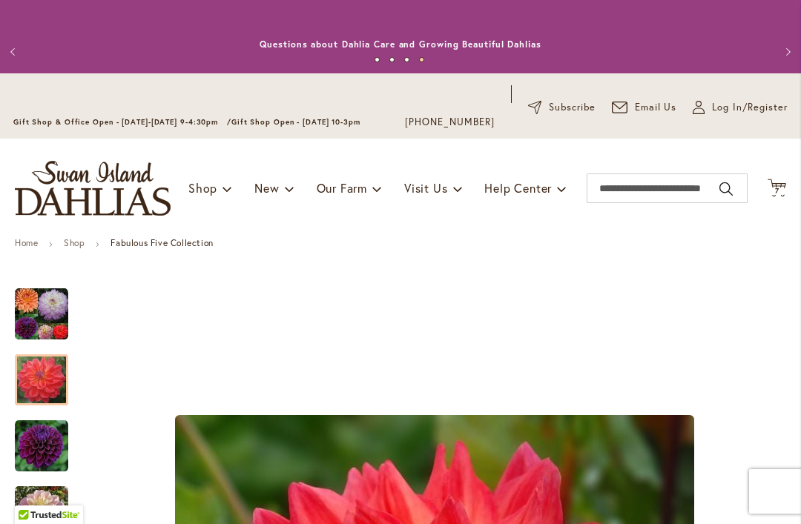
scroll to position [0, 0]
click at [655, 188] on input "Search" at bounding box center [666, 188] width 161 height 30
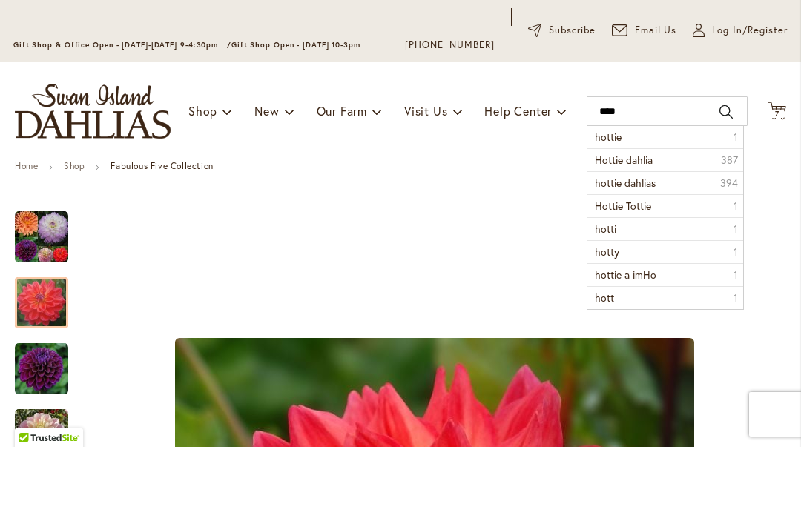
click at [648, 203] on li "hottie 1" at bounding box center [665, 214] width 156 height 22
type input "******"
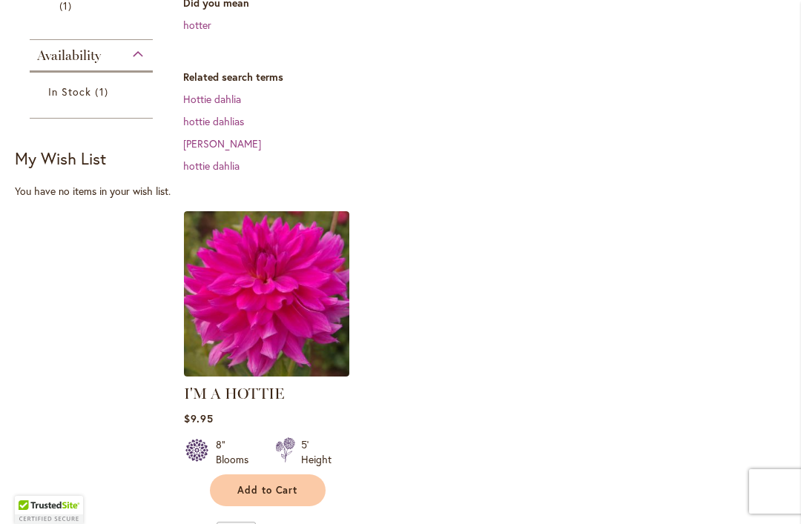
scroll to position [383, 0]
click at [295, 329] on img at bounding box center [266, 293] width 165 height 165
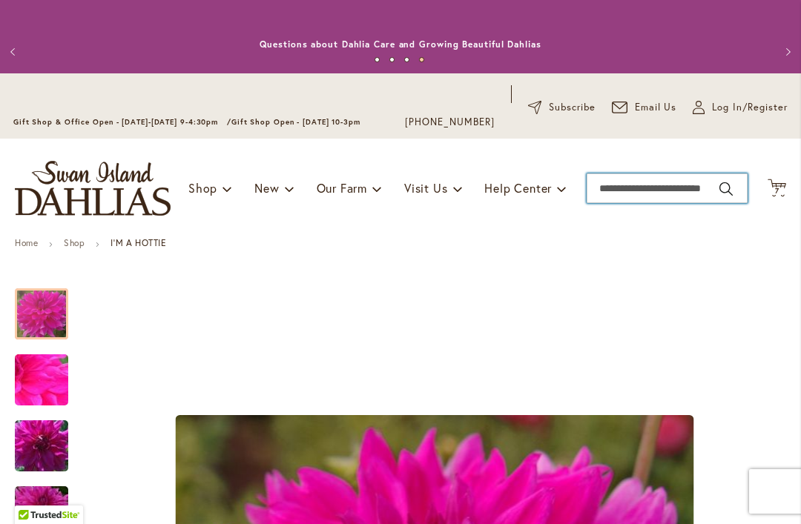
click at [652, 186] on input "Search" at bounding box center [666, 188] width 161 height 30
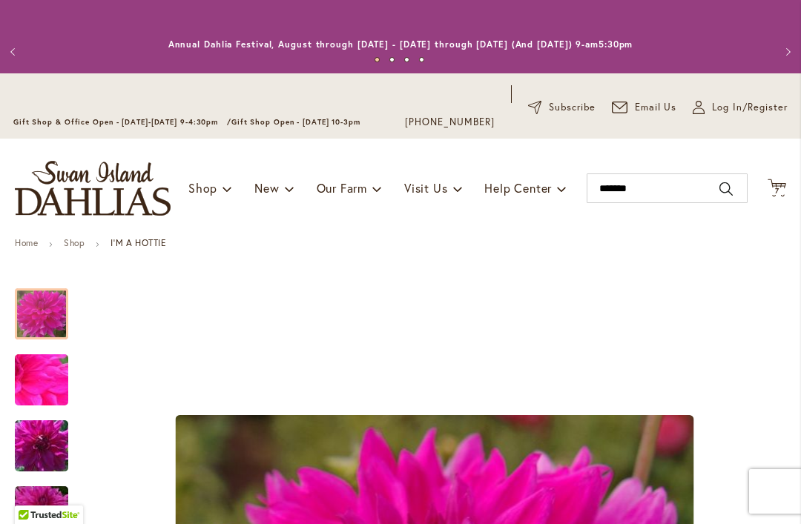
click at [728, 188] on button "Search" at bounding box center [725, 189] width 13 height 24
type input "*******"
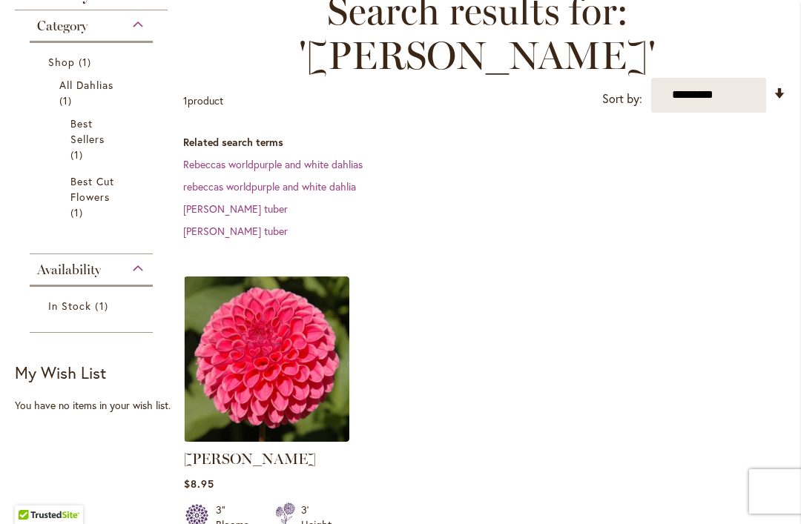
scroll to position [314, 0]
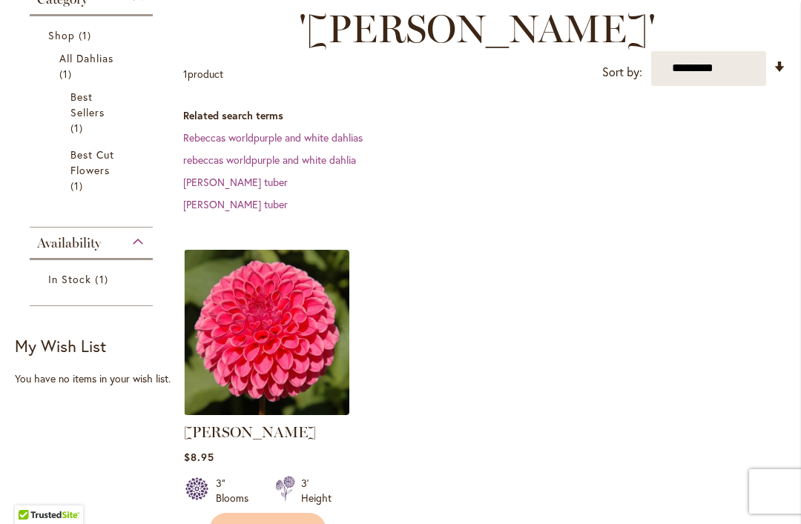
click at [261, 332] on img at bounding box center [266, 332] width 165 height 165
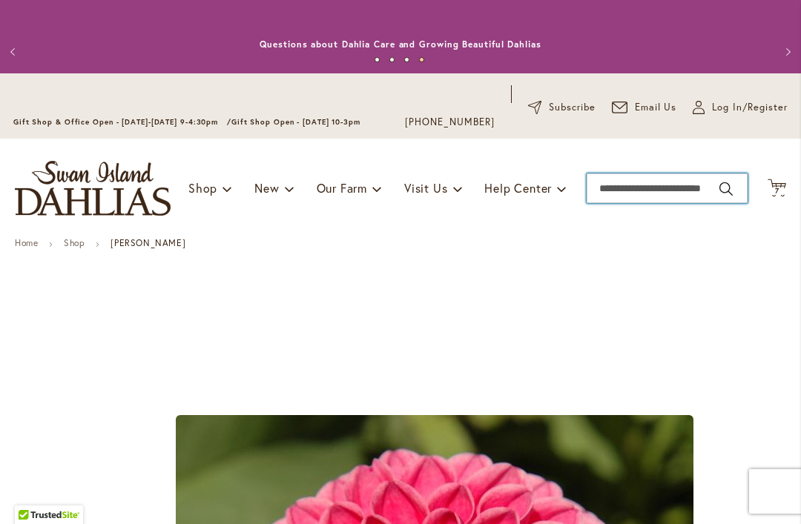
click at [639, 191] on input "Search" at bounding box center [666, 188] width 161 height 30
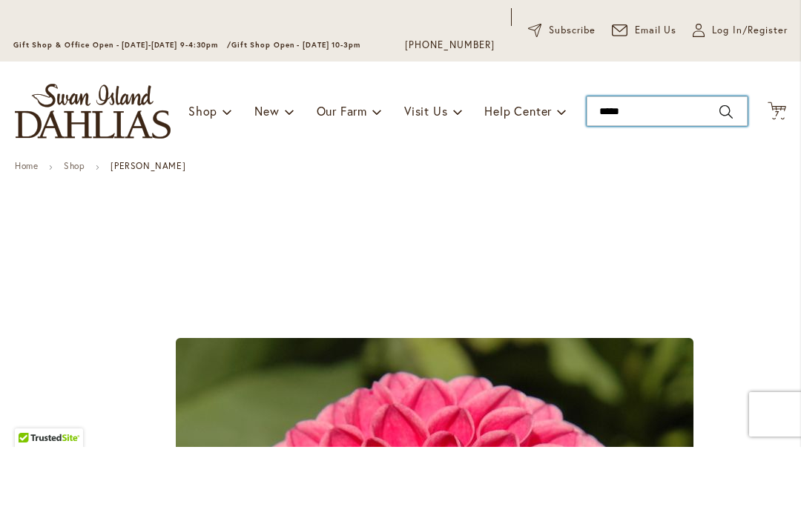
type input "******"
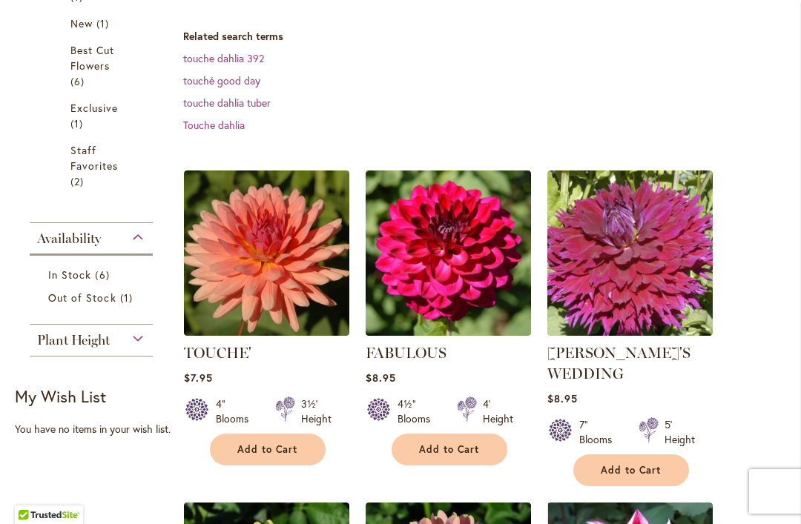
scroll to position [446, 0]
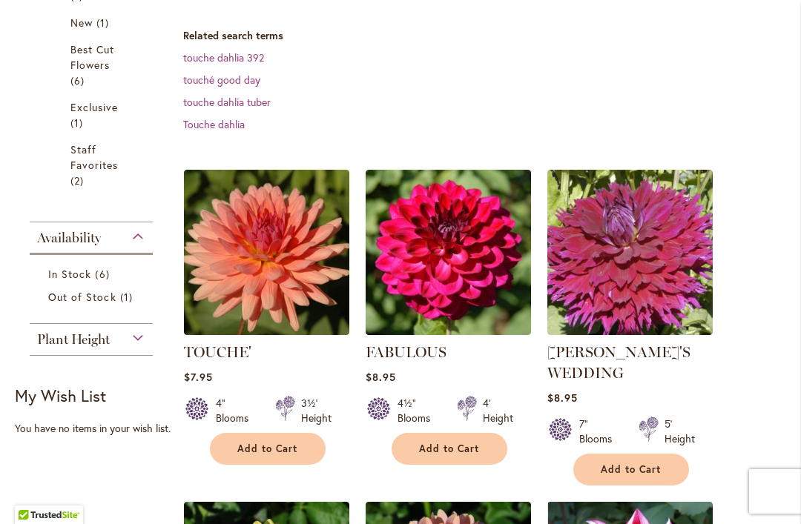
click at [269, 281] on img at bounding box center [266, 252] width 165 height 165
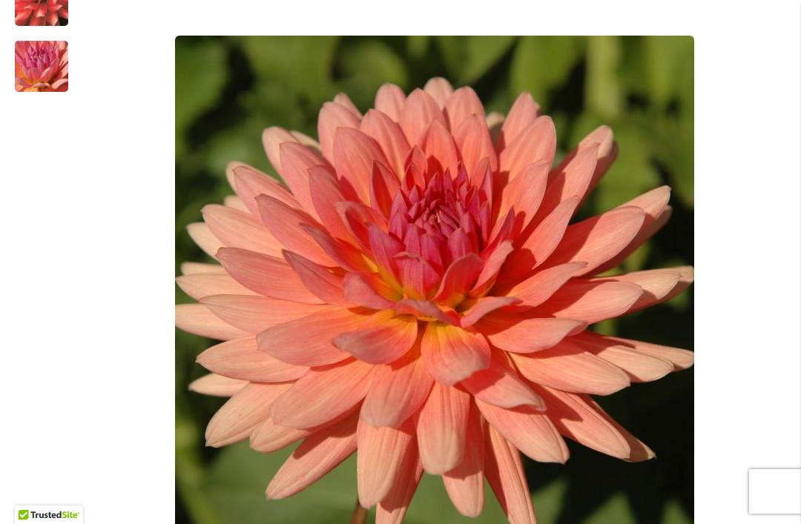
scroll to position [372, 0]
